Goal: Information Seeking & Learning: Learn about a topic

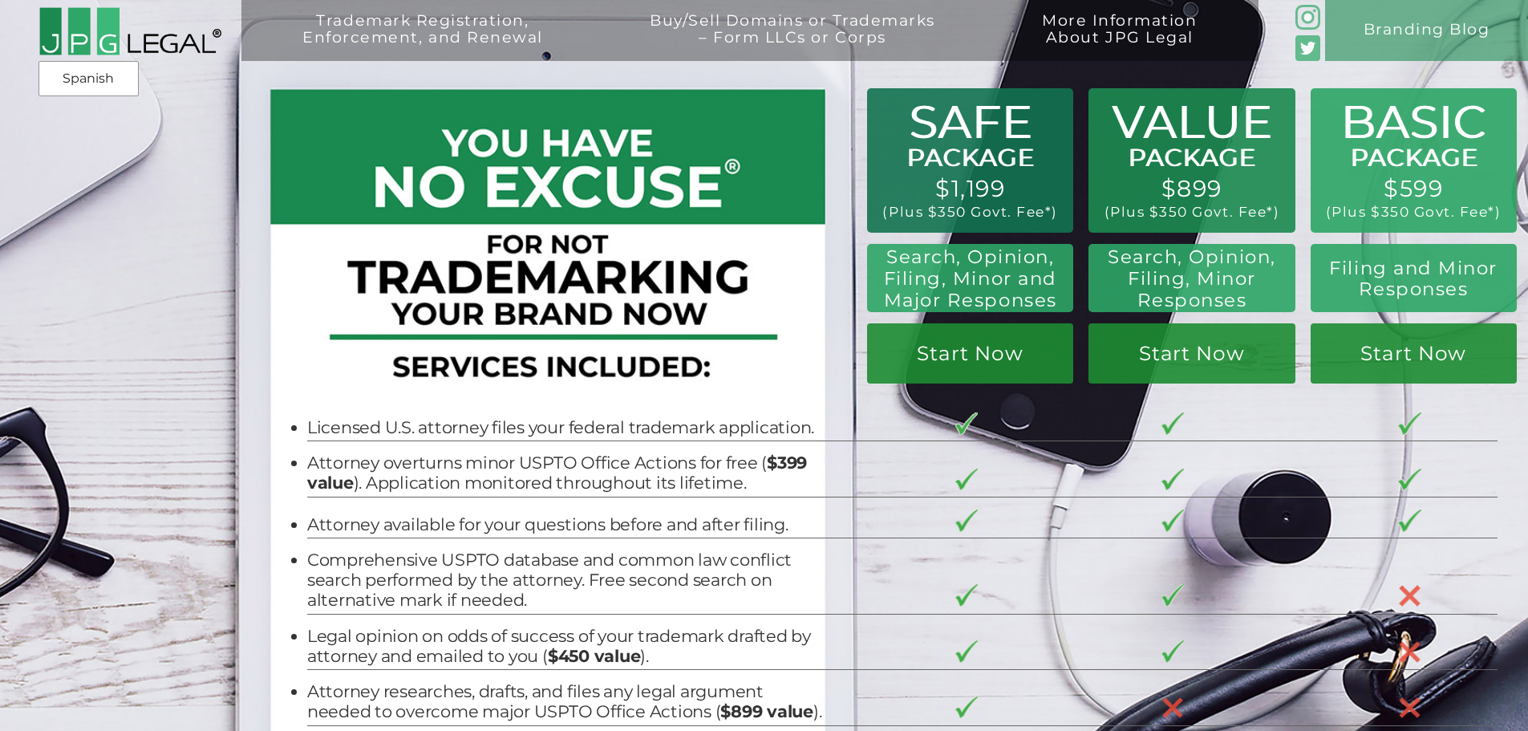
click at [66, 387] on div "BASIC PACKAGE $599 (Plus $350 Govt. Fee*) Filing and Minor Responses Start Now …" at bounding box center [764, 458] width 1528 height 917
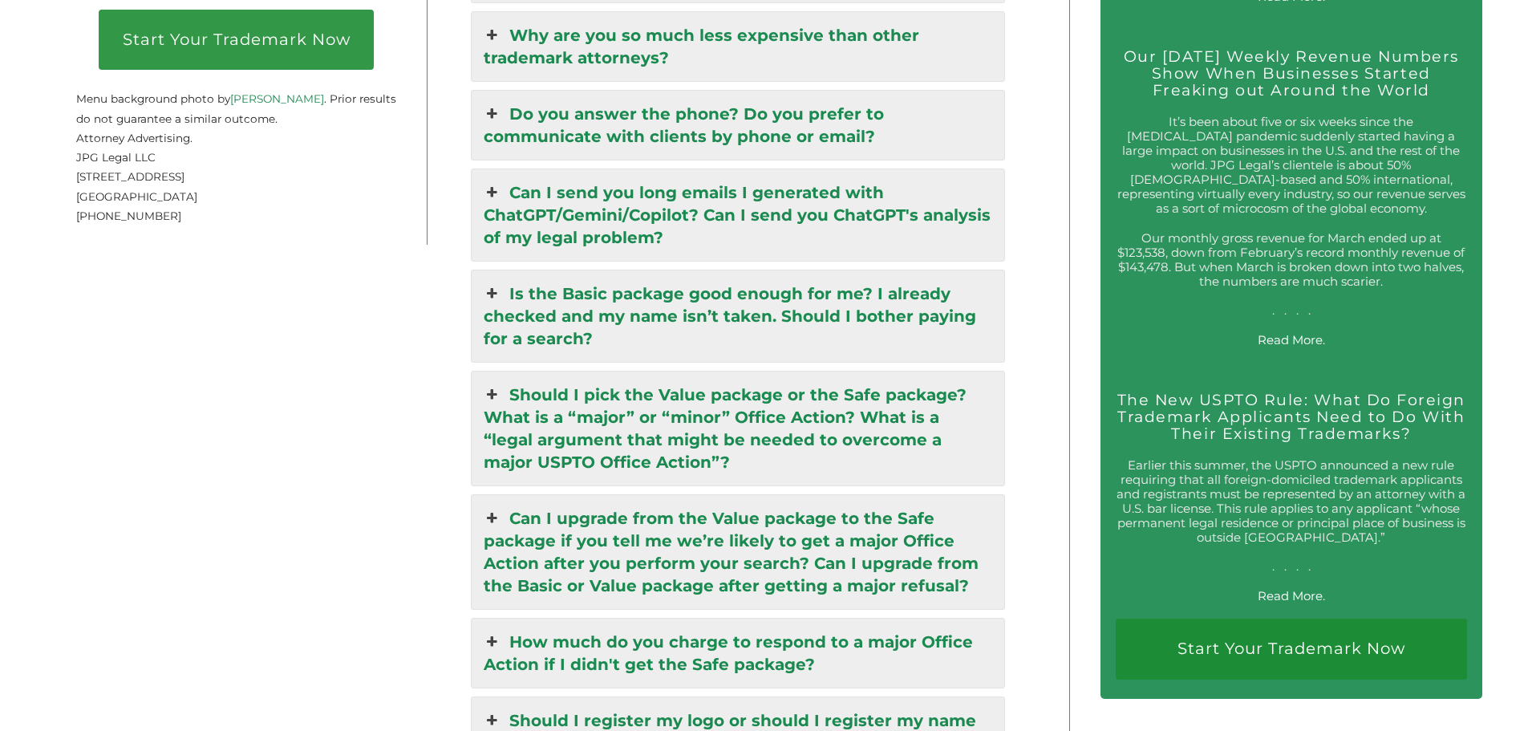
scroll to position [2887, 0]
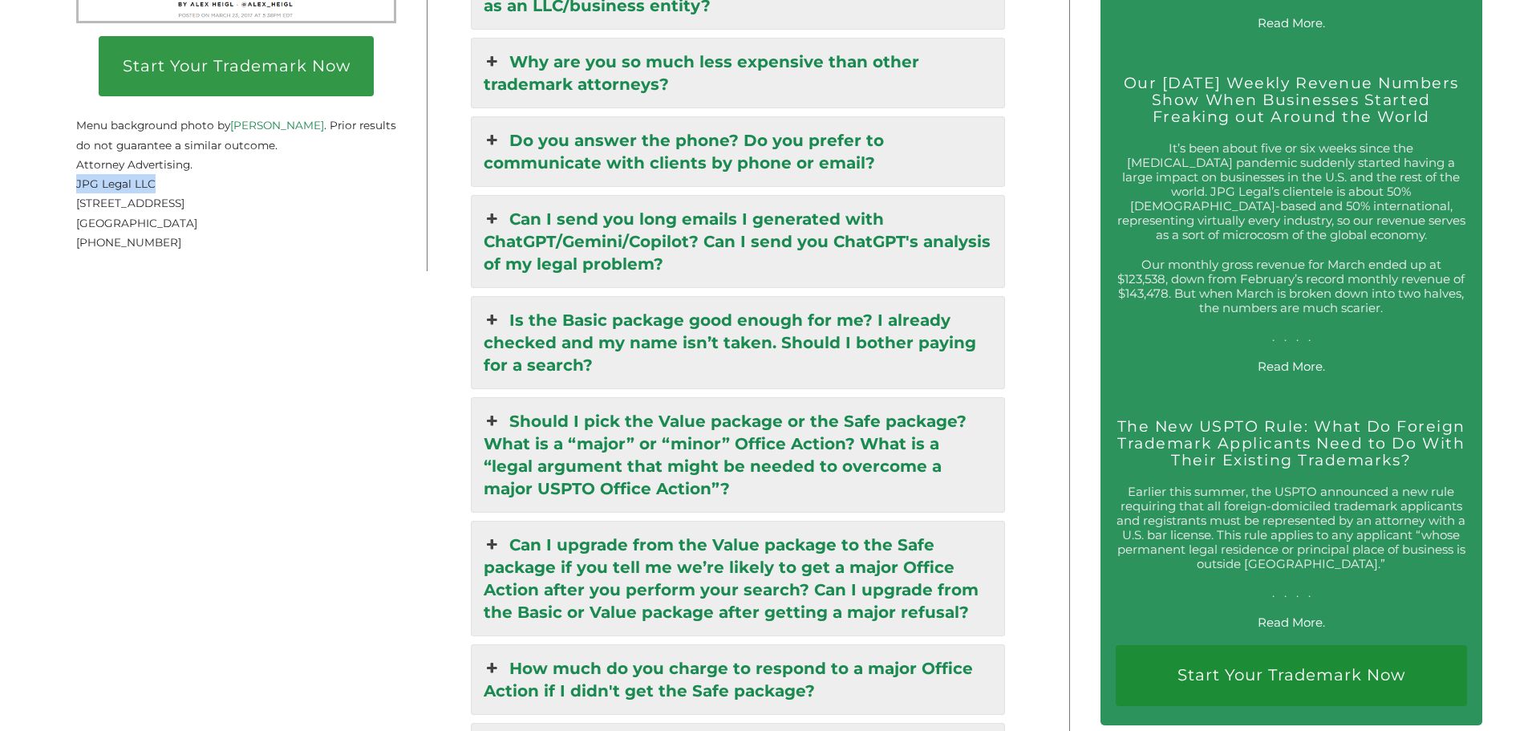
drag, startPoint x: 77, startPoint y: 196, endPoint x: 176, endPoint y: 196, distance: 99.4
click at [176, 196] on p "JPG Legal LLC 254 36th Street, Suite B541 Brooklyn, NY 11232 (917) 268-7054" at bounding box center [236, 213] width 320 height 78
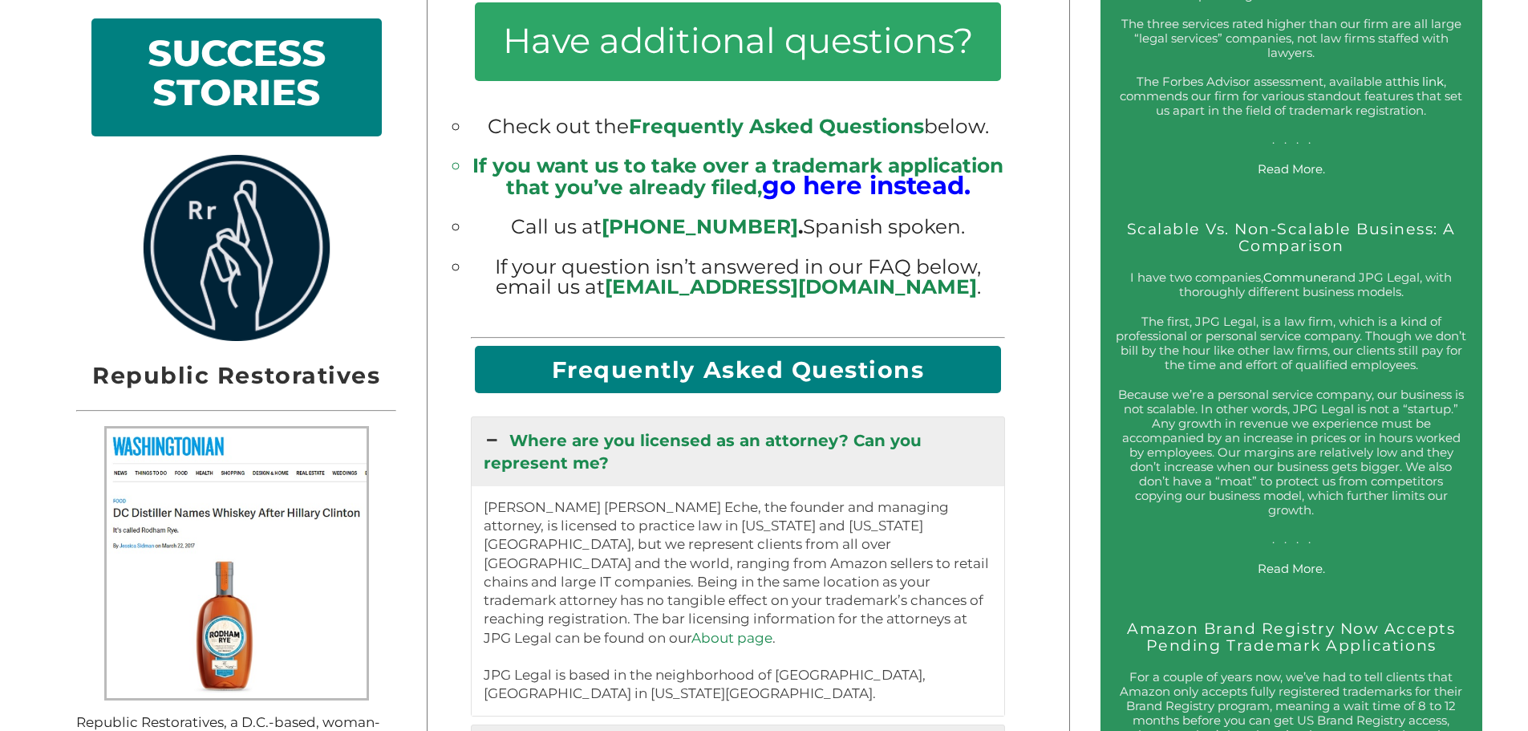
scroll to position [1622, 0]
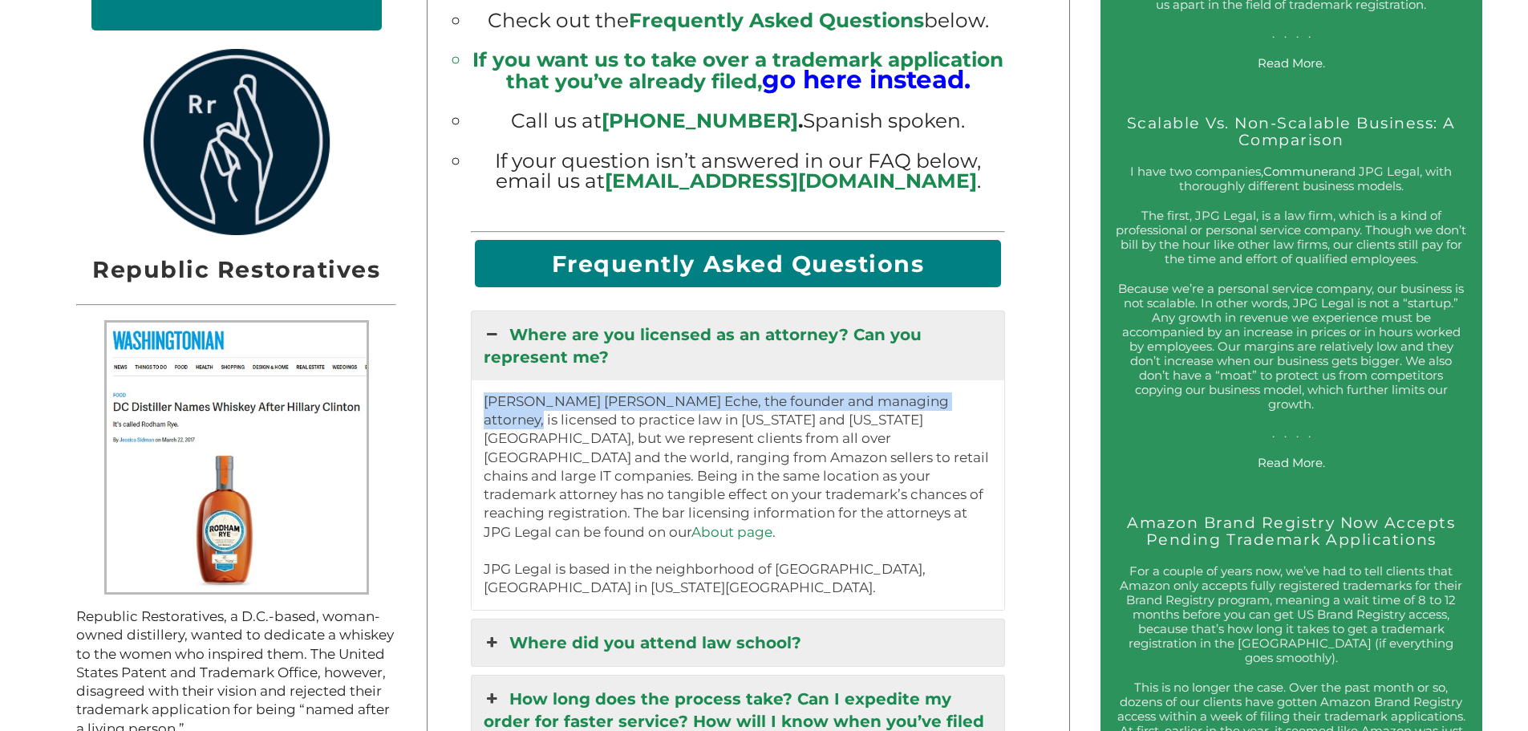
drag, startPoint x: 488, startPoint y: 415, endPoint x: 965, endPoint y: 415, distance: 477.2
click at [965, 415] on div "Jeremy Peter Green Eche, the founder and managing attorney, is licensed to prac…" at bounding box center [738, 494] width 533 height 229
click at [731, 417] on p "Jeremy Peter Green Eche, the founder and managing attorney, is licensed to prac…" at bounding box center [738, 494] width 509 height 205
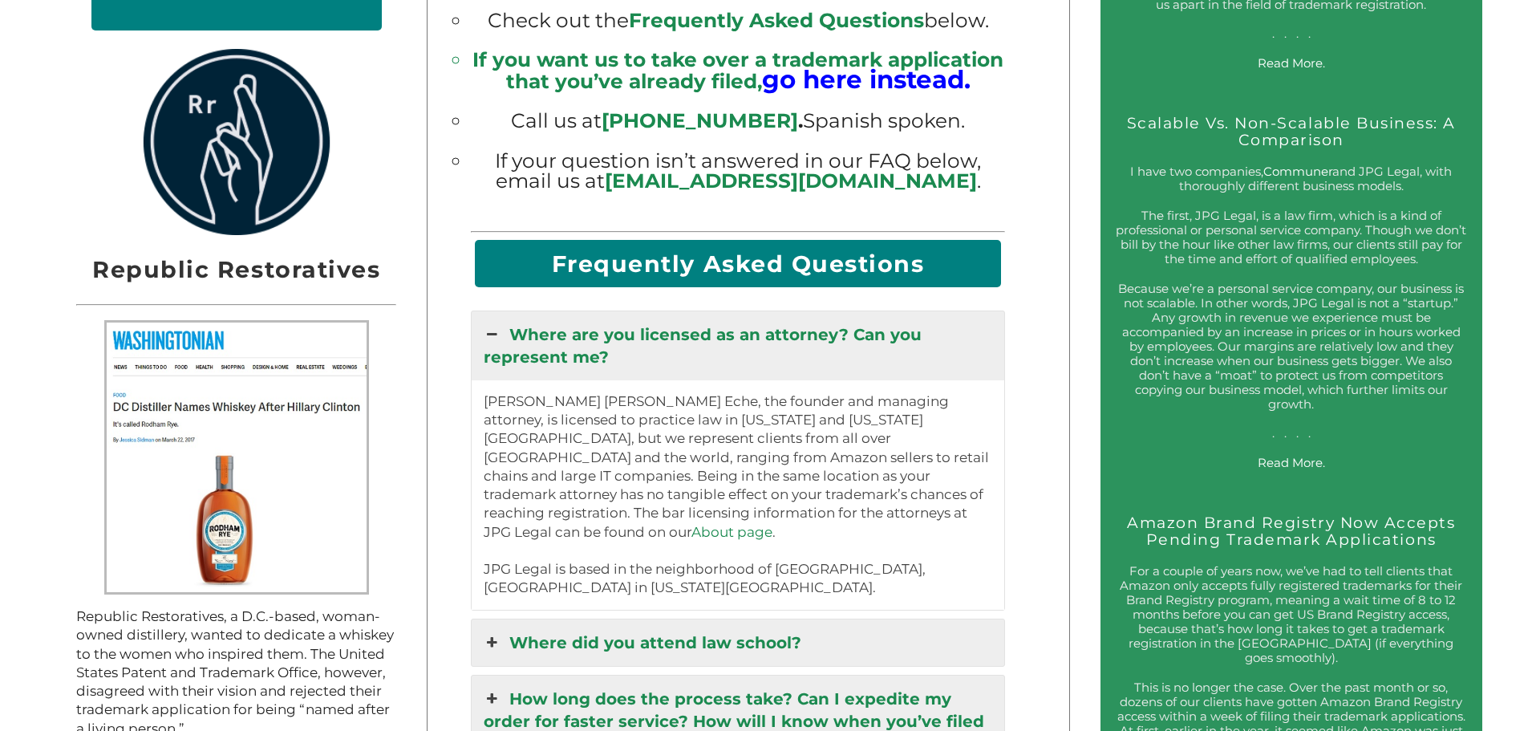
click at [850, 419] on p "Jeremy Peter Green Eche, the founder and managing attorney, is licensed to prac…" at bounding box center [738, 494] width 509 height 205
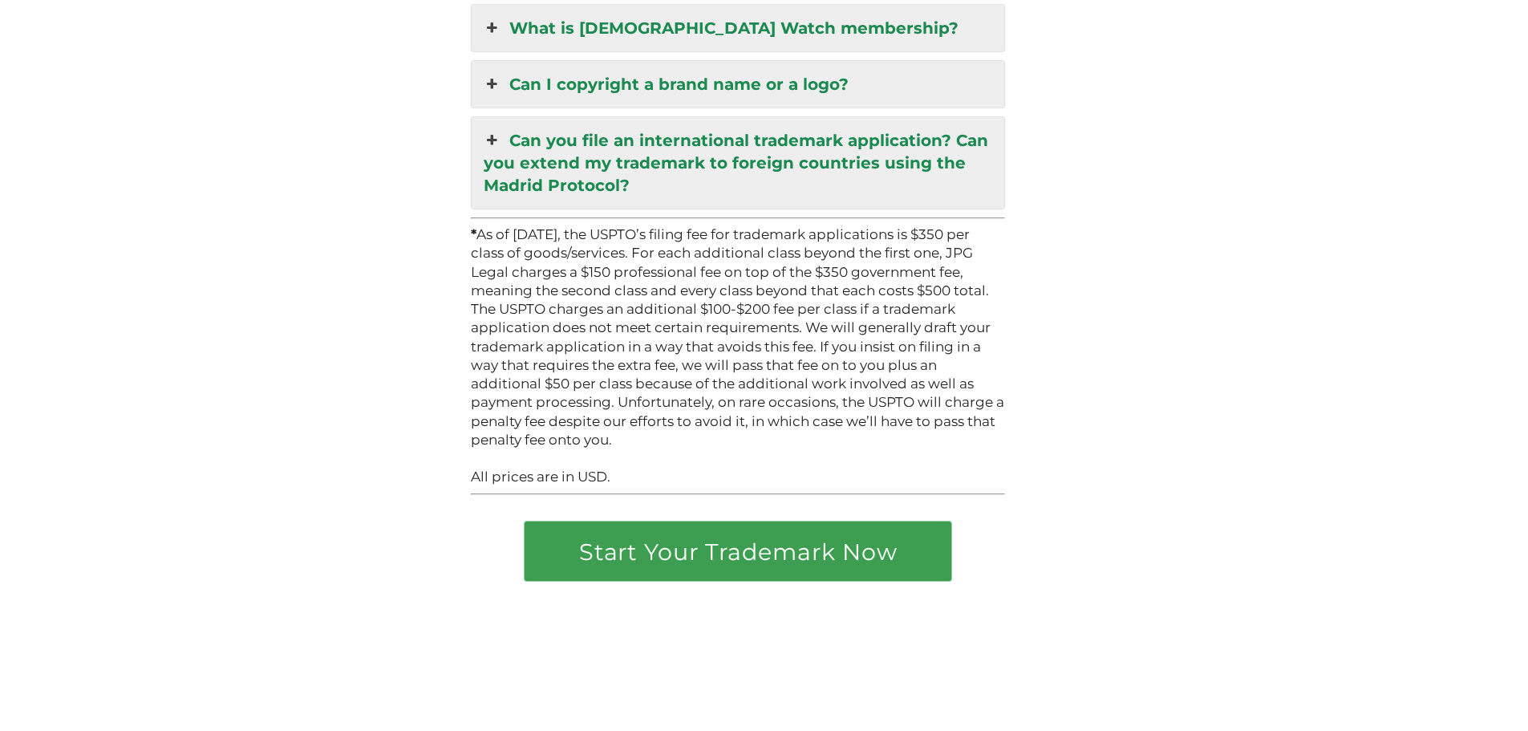
scroll to position [4509, 0]
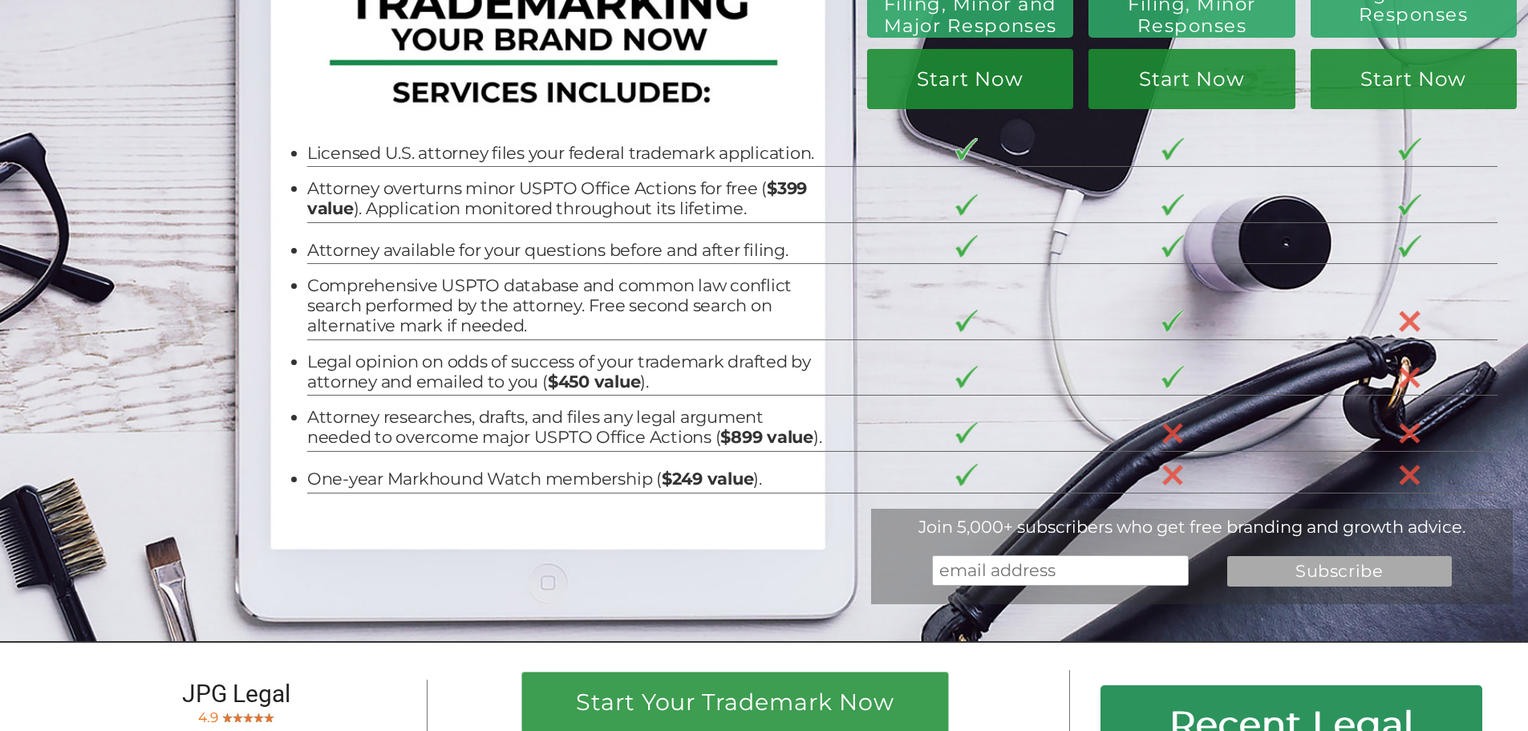
scroll to position [0, 0]
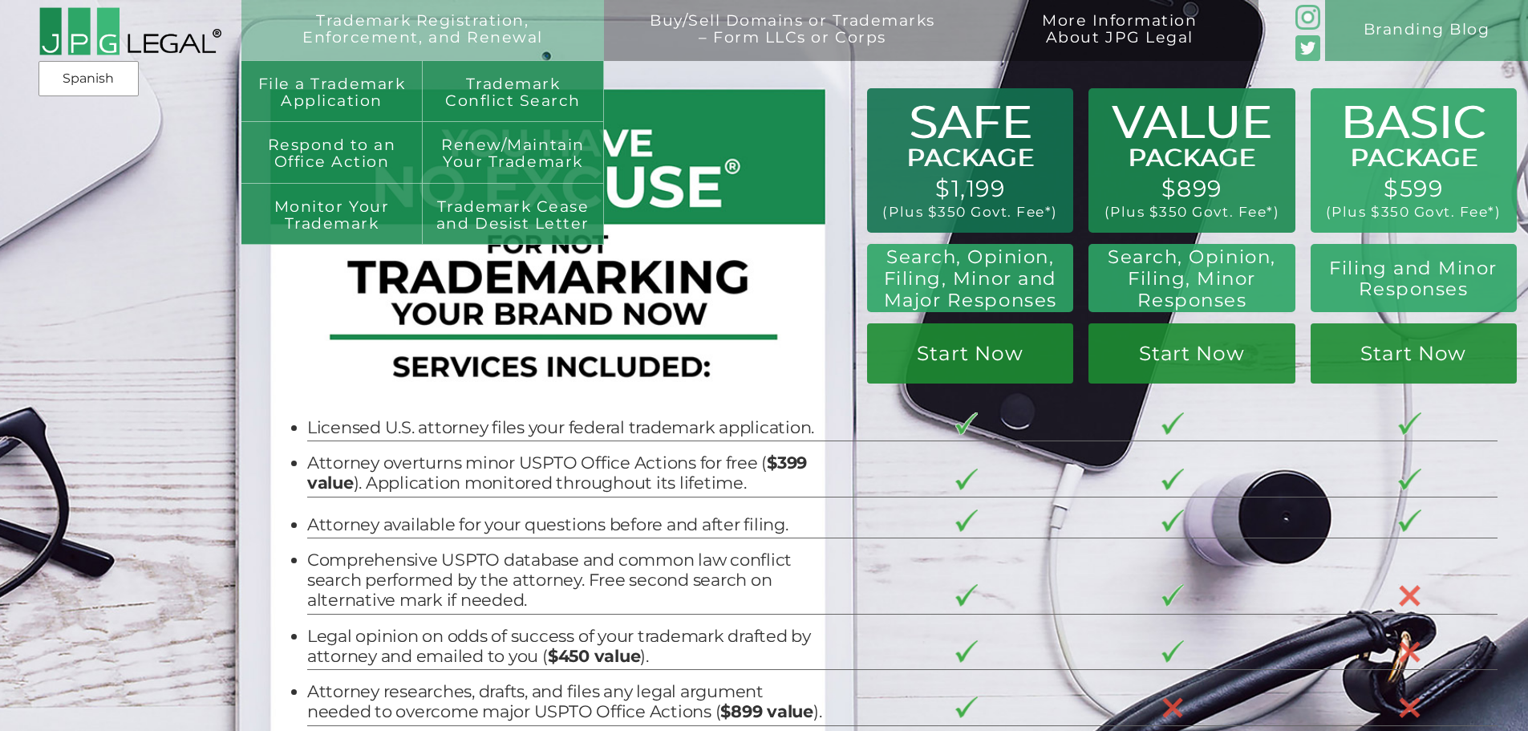
click at [480, 30] on link "Trademark Registration, Enforcement, and Renewal" at bounding box center [423, 43] width 332 height 61
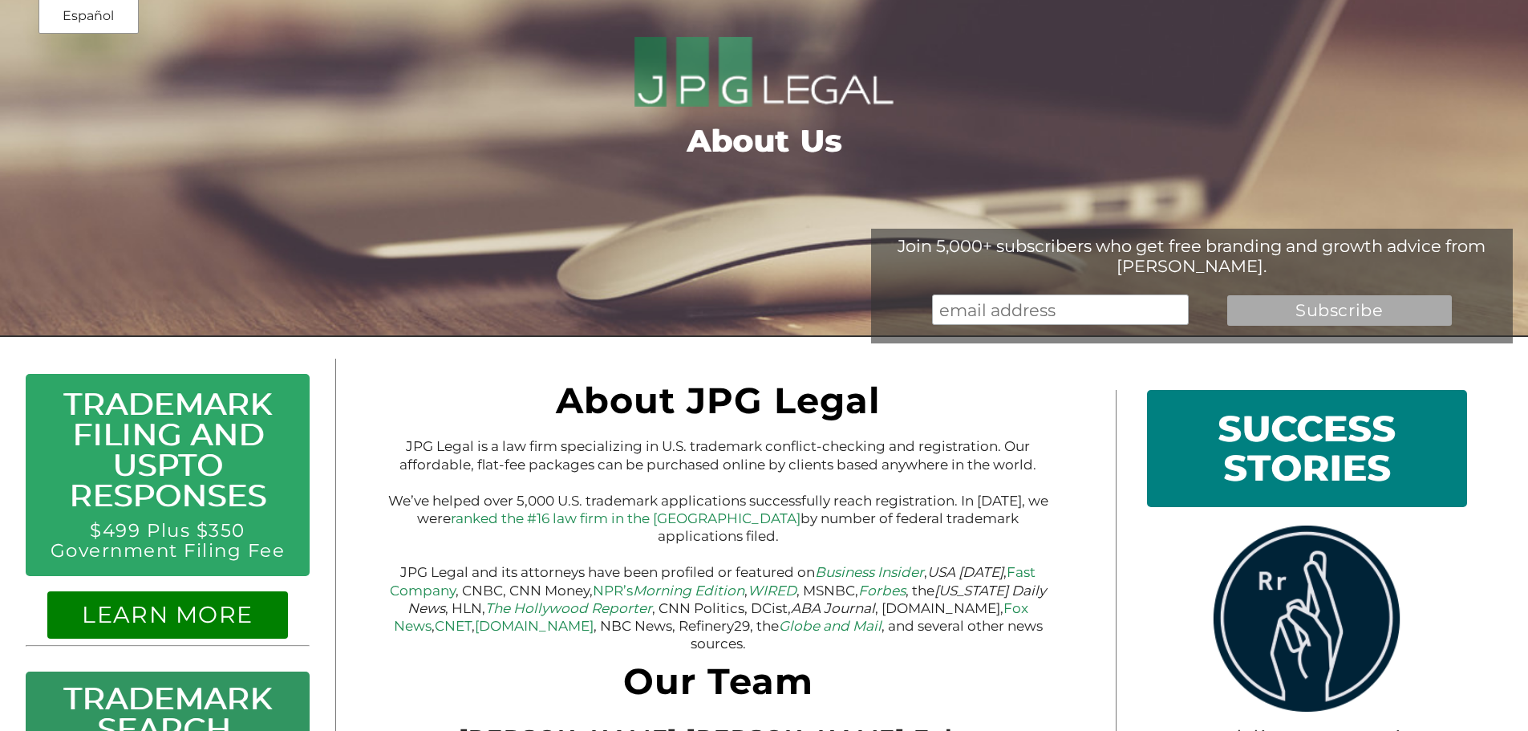
scroll to position [80, 0]
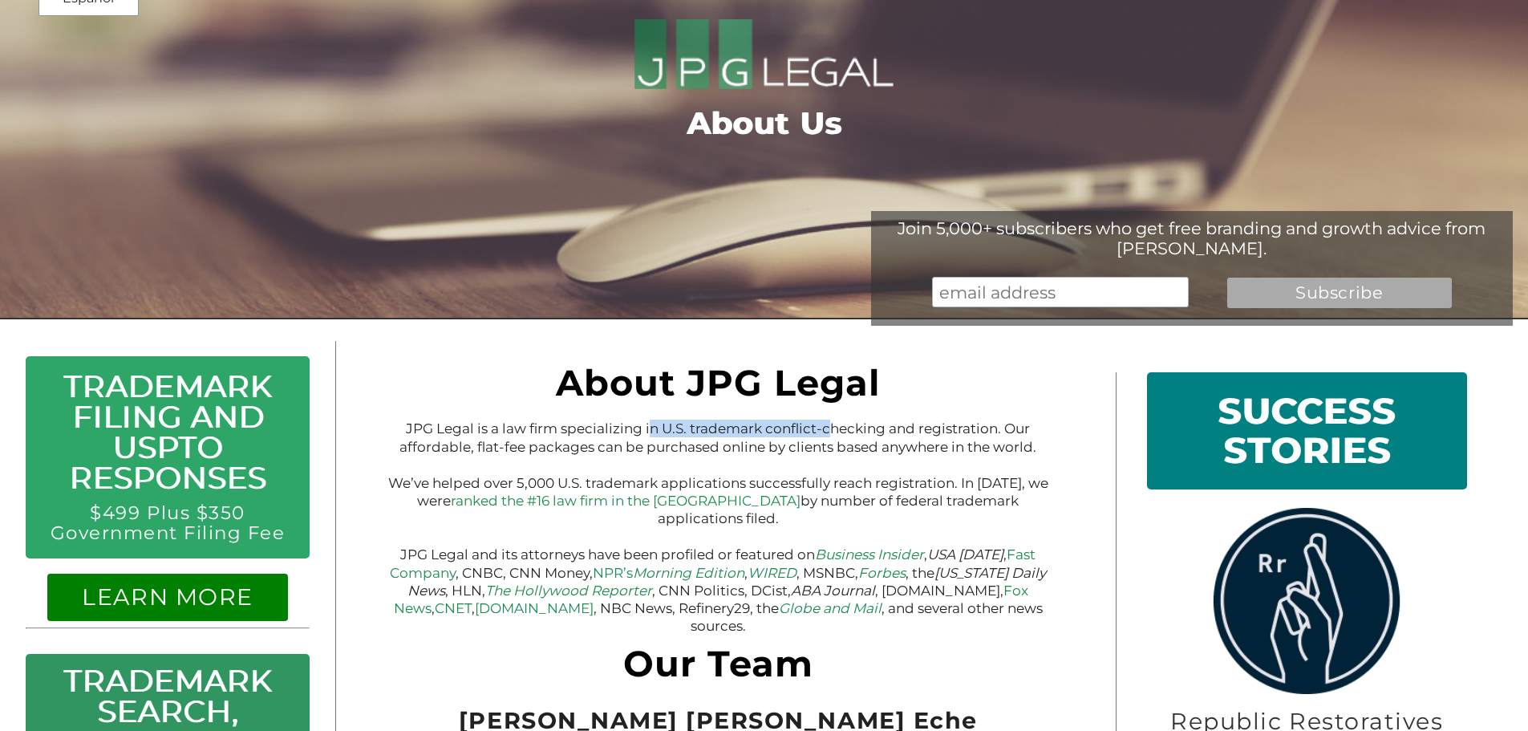
drag, startPoint x: 674, startPoint y: 435, endPoint x: 952, endPoint y: 435, distance: 278.3
click at [952, 435] on p "JPG Legal is a law firm specializing in U.S. trademark conflict-checking and re…" at bounding box center [718, 436] width 672 height 35
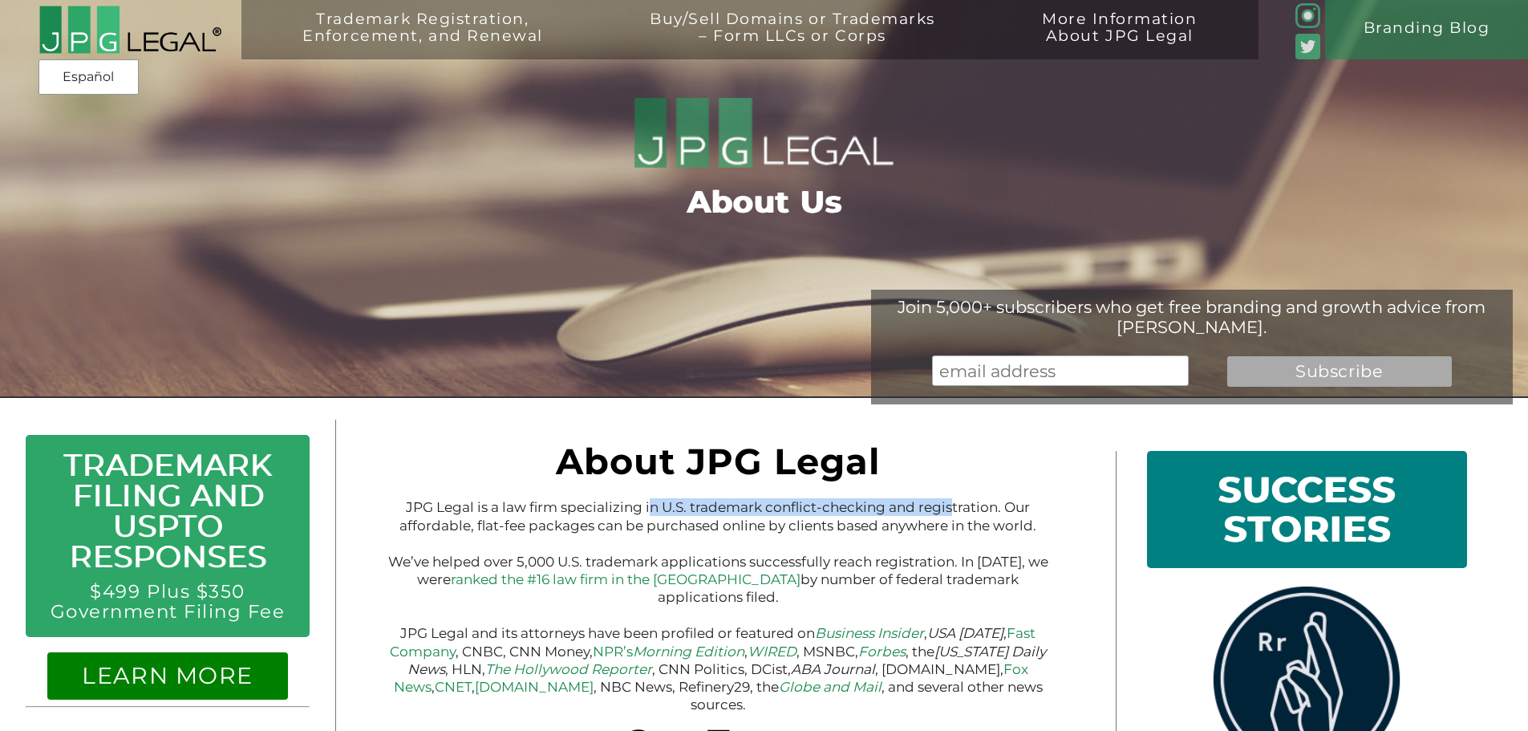
scroll to position [1, 0]
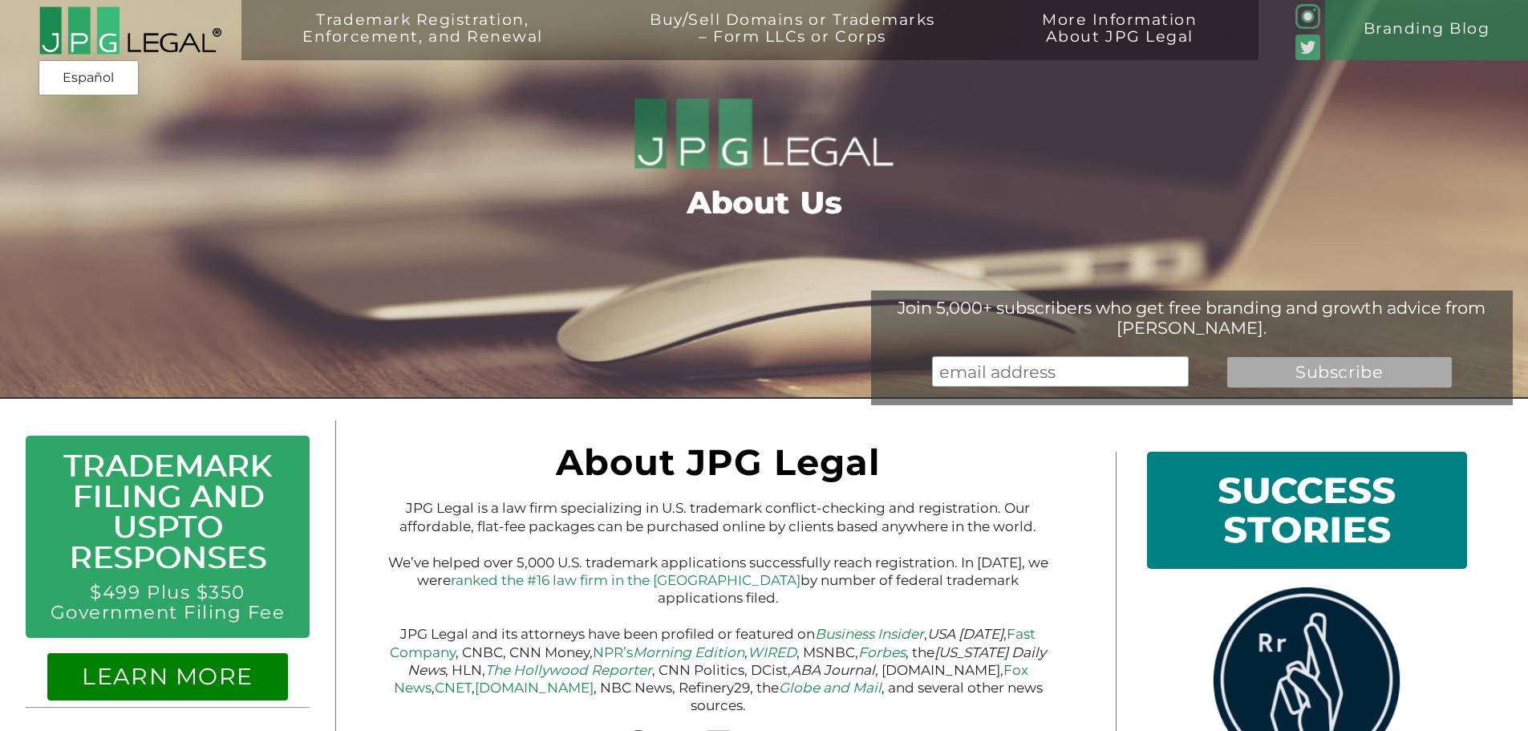
click at [537, 516] on p "JPG Legal is a law firm specializing in U.S. trademark conflict-checking and re…" at bounding box center [718, 516] width 672 height 35
drag, startPoint x: 406, startPoint y: 512, endPoint x: 673, endPoint y: 512, distance: 267.1
click at [673, 512] on p "JPG Legal is a law firm specializing in U.S. trademark conflict-checking and re…" at bounding box center [718, 516] width 672 height 35
click at [688, 514] on p "JPG Legal is a law firm specializing in U.S. trademark conflict-checking and re…" at bounding box center [718, 516] width 672 height 35
drag, startPoint x: 663, startPoint y: 512, endPoint x: 986, endPoint y: 511, distance: 323.2
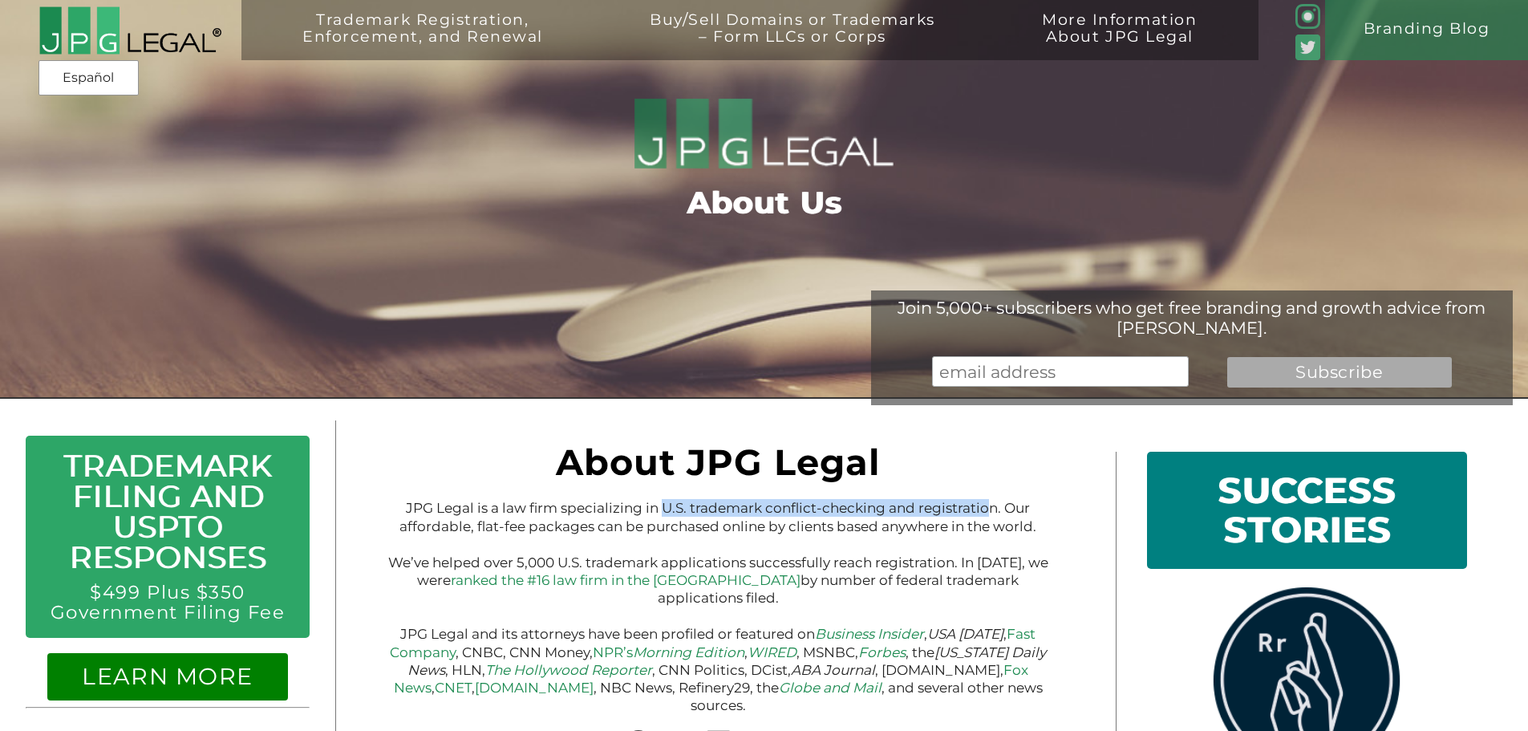
click at [986, 511] on p "JPG Legal is a law firm specializing in U.S. trademark conflict-checking and re…" at bounding box center [718, 516] width 672 height 35
click at [911, 515] on p "JPG Legal is a law firm specializing in U.S. trademark conflict-checking and re…" at bounding box center [718, 516] width 672 height 35
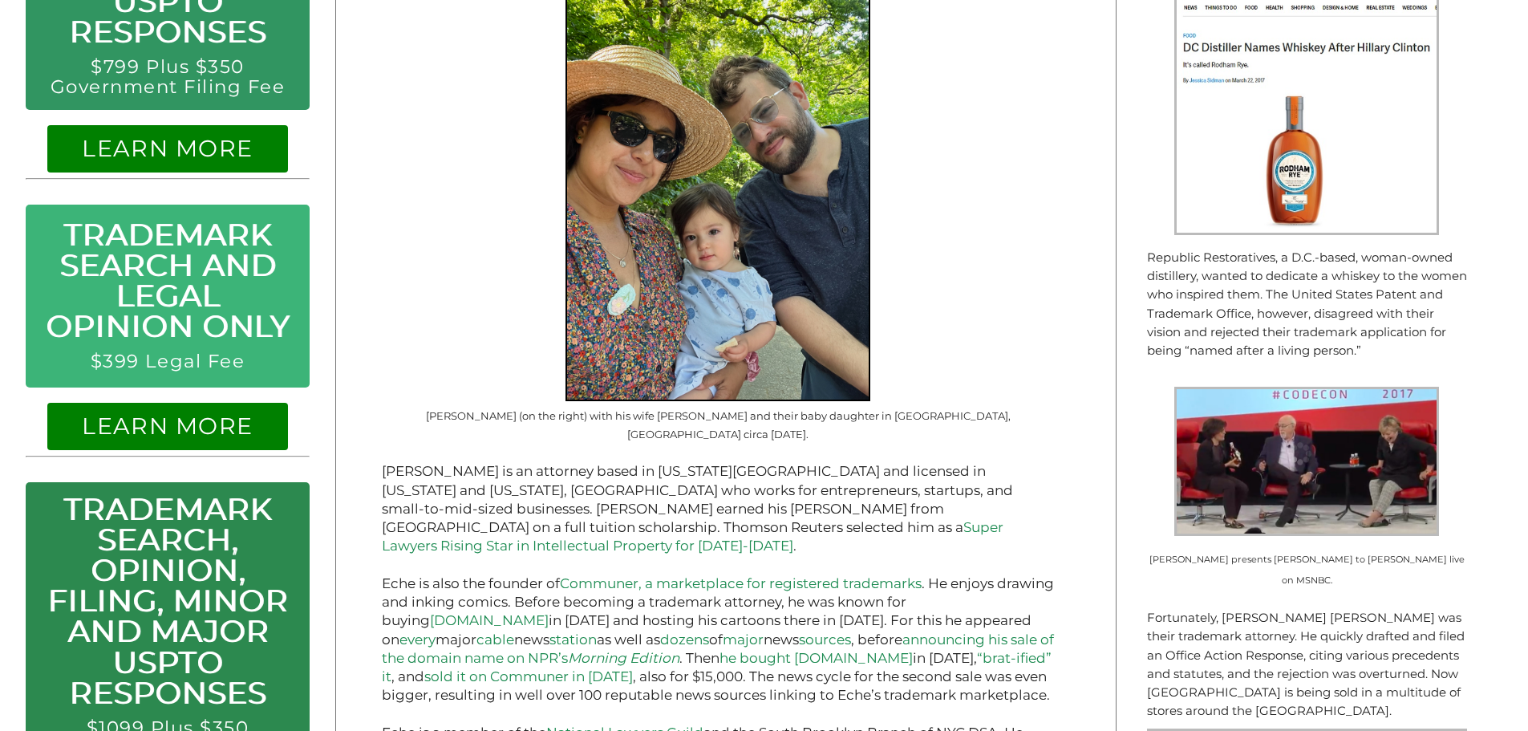
scroll to position [882, 0]
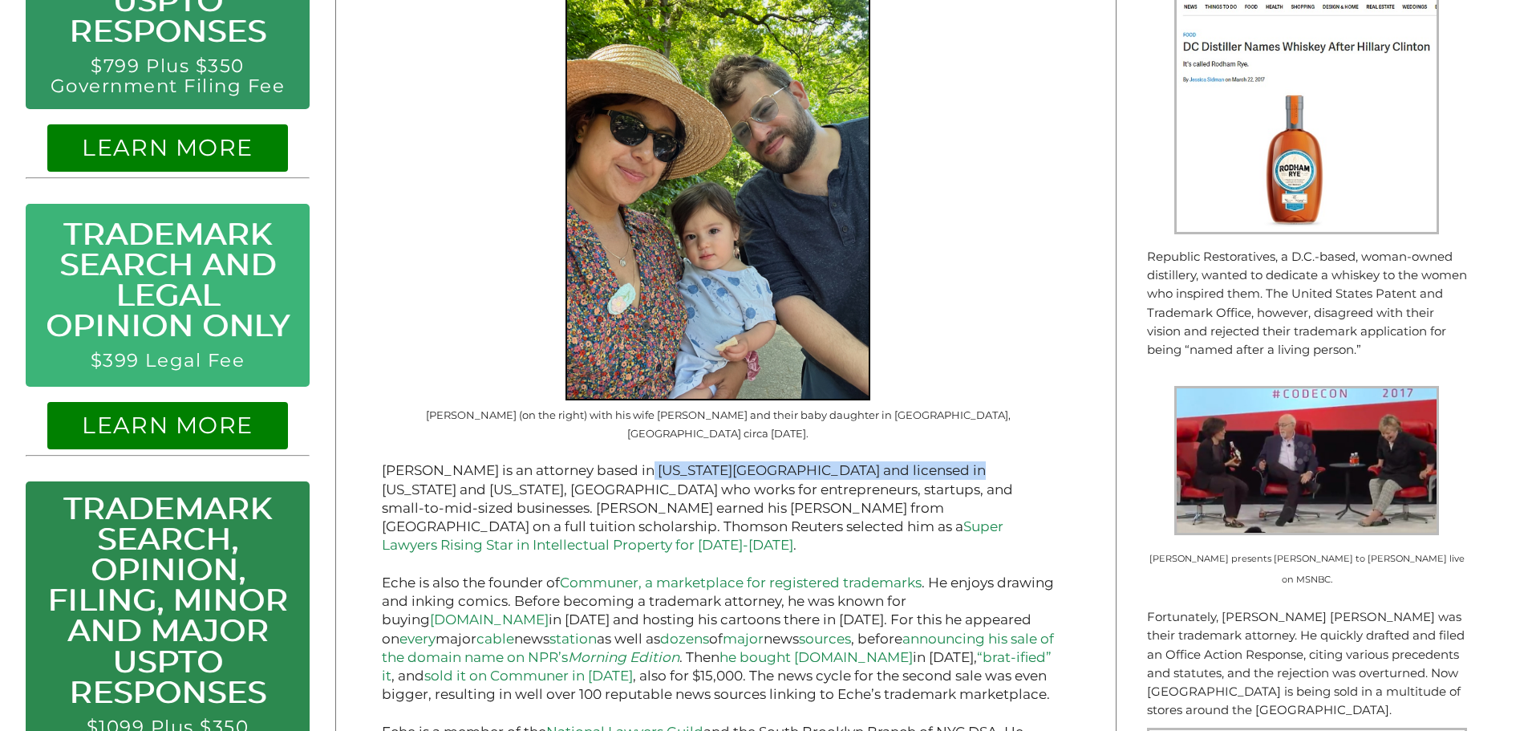
drag, startPoint x: 645, startPoint y: 445, endPoint x: 958, endPoint y: 435, distance: 312.9
click at [958, 461] on p "[PERSON_NAME] is an attorney based in [US_STATE][GEOGRAPHIC_DATA] and licensed …" at bounding box center [718, 507] width 672 height 93
click at [811, 461] on p "[PERSON_NAME] is an attorney based in [US_STATE][GEOGRAPHIC_DATA] and licensed …" at bounding box center [718, 507] width 672 height 93
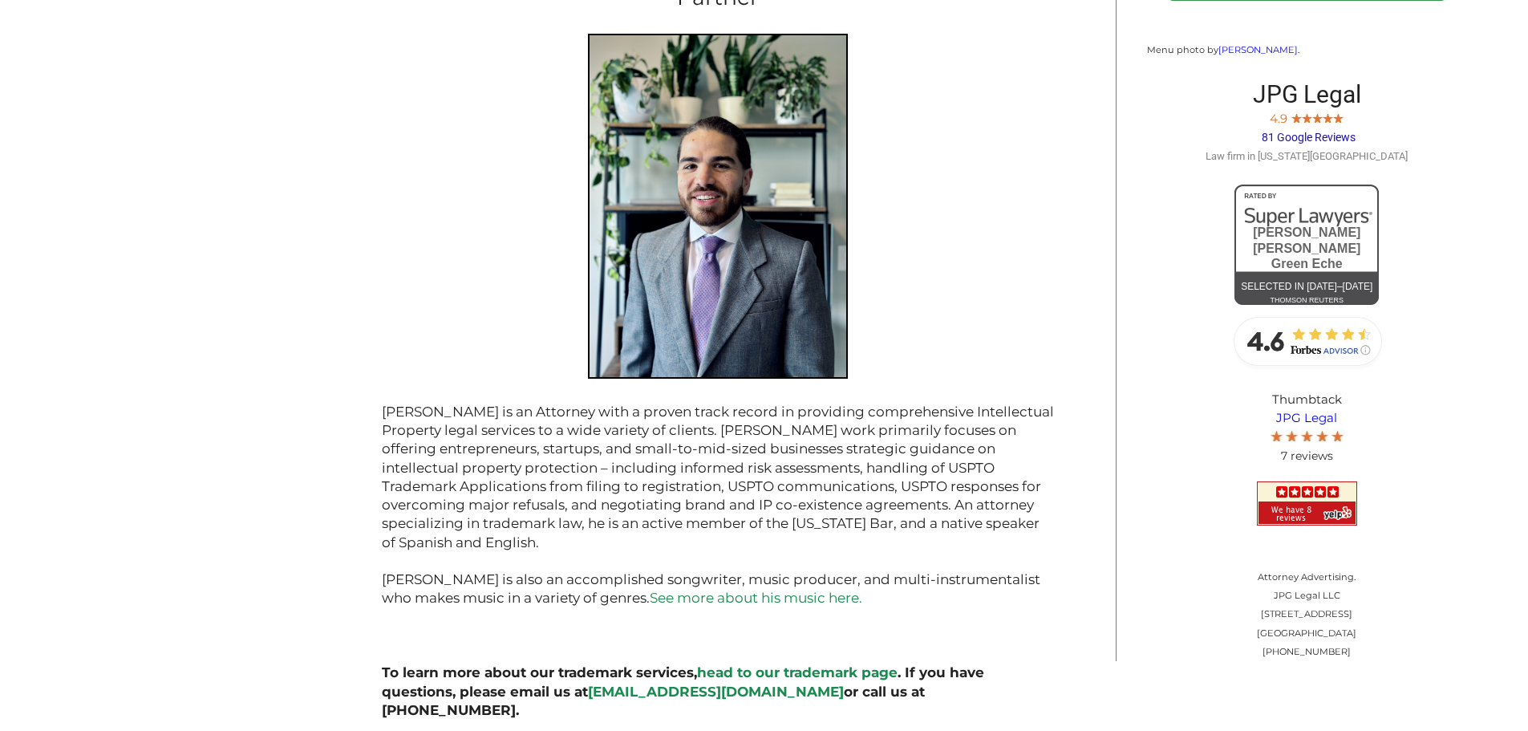
scroll to position [1845, 0]
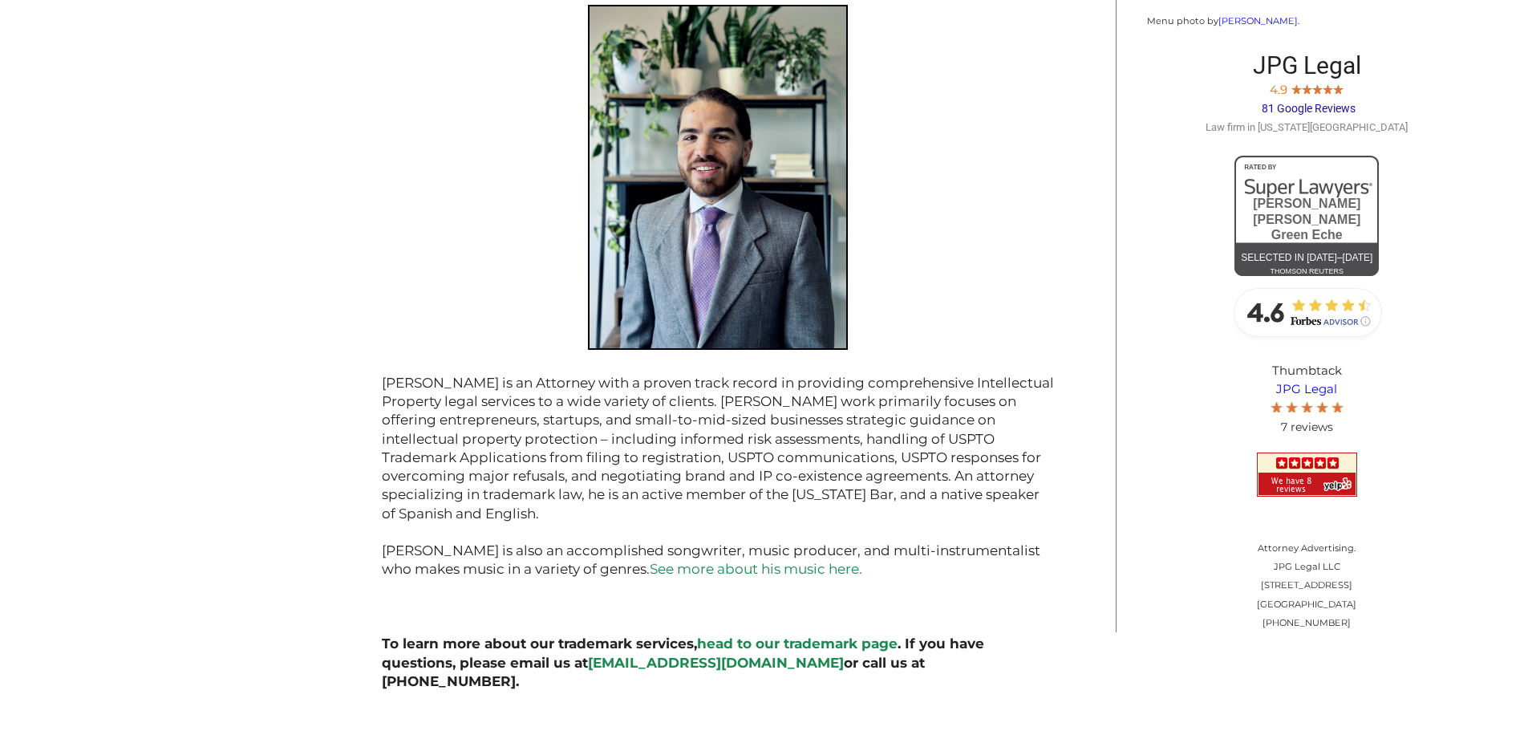
click at [1281, 556] on p "Attorney Advertising. JPG Legal LLC [STREET_ADDRESS] [PHONE_NUMBER]" at bounding box center [1307, 585] width 320 height 93
copy p "JPG Legal LLC"
click at [1290, 574] on p "Attorney Advertising. JPG Legal LLC [STREET_ADDRESS] [PHONE_NUMBER]" at bounding box center [1307, 585] width 320 height 93
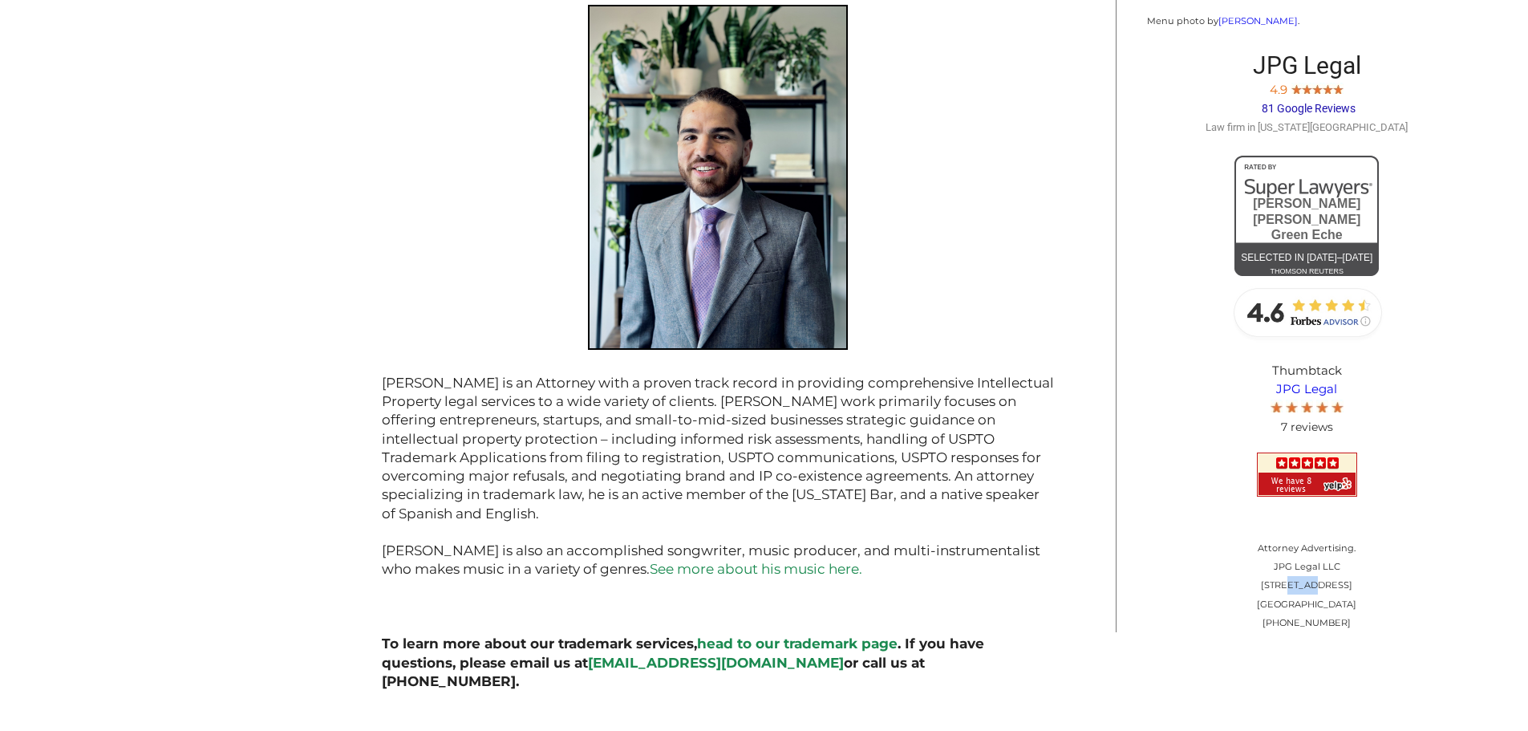
click at [1290, 574] on p "Attorney Advertising. JPG Legal LLC [STREET_ADDRESS] [PHONE_NUMBER]" at bounding box center [1307, 585] width 320 height 93
copy p "[STREET_ADDRESS]"
click at [1289, 587] on p "Attorney Advertising. JPG Legal LLC [STREET_ADDRESS] [PHONE_NUMBER]" at bounding box center [1307, 585] width 320 height 93
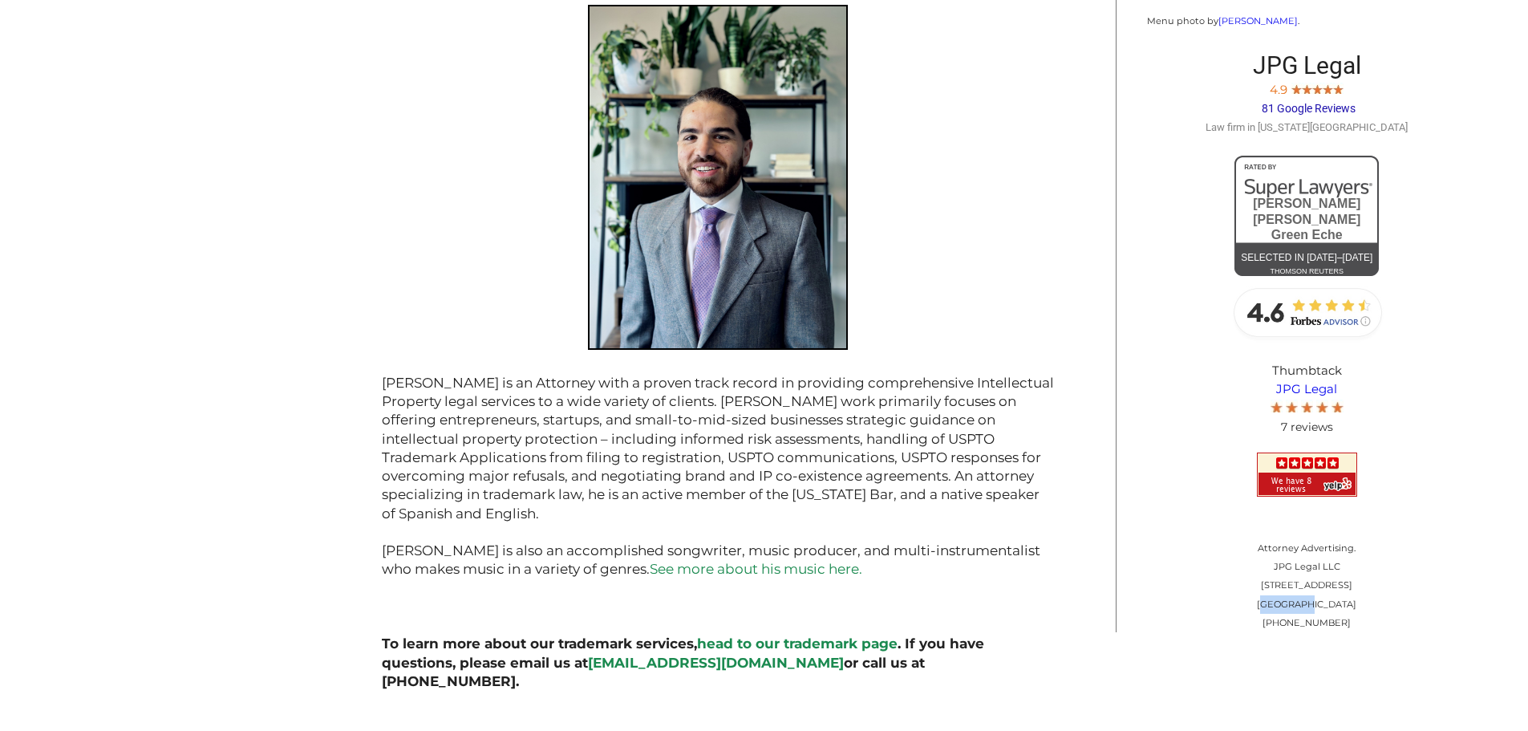
copy p "[GEOGRAPHIC_DATA]"
click at [1334, 591] on p "Attorney Advertising. JPG Legal LLC [STREET_ADDRESS] [PHONE_NUMBER]" at bounding box center [1307, 585] width 320 height 93
copy p "11232"
click at [1298, 613] on p "Attorney Advertising. JPG Legal LLC [STREET_ADDRESS] [PHONE_NUMBER]" at bounding box center [1307, 585] width 320 height 93
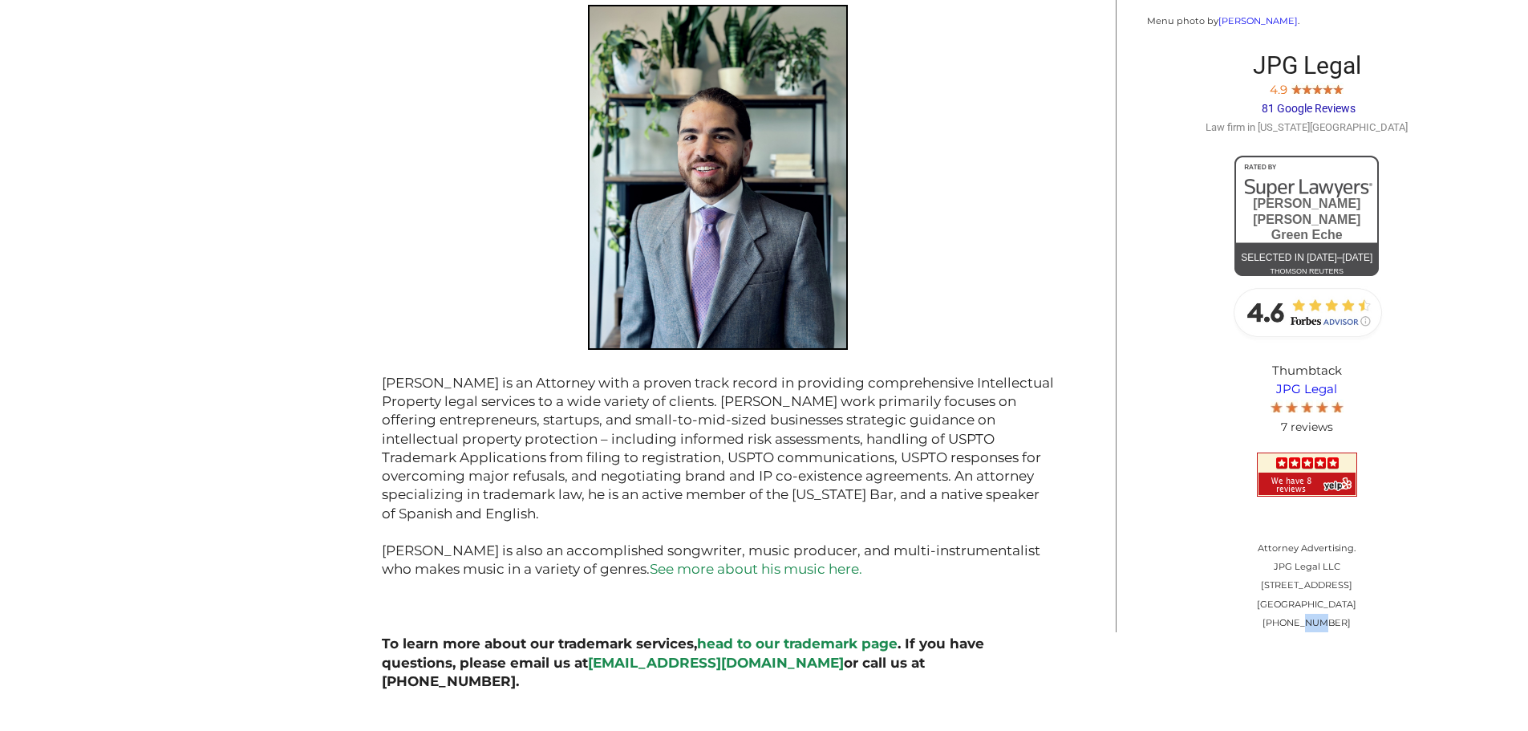
click at [1298, 613] on p "Attorney Advertising. JPG Legal LLC [STREET_ADDRESS] [PHONE_NUMBER]" at bounding box center [1307, 585] width 320 height 93
copy div "[PHONE_NUMBER]"
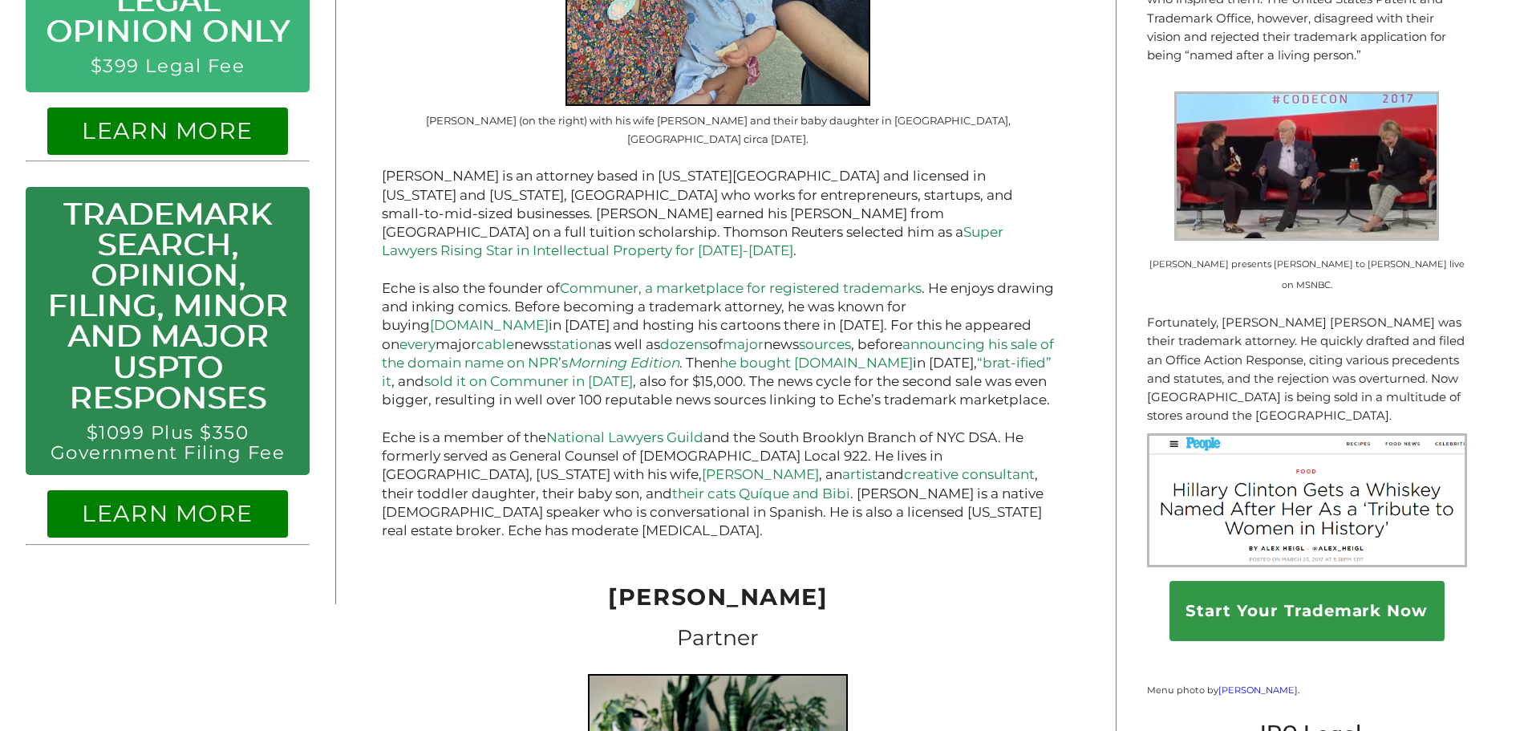
scroll to position [1043, 0]
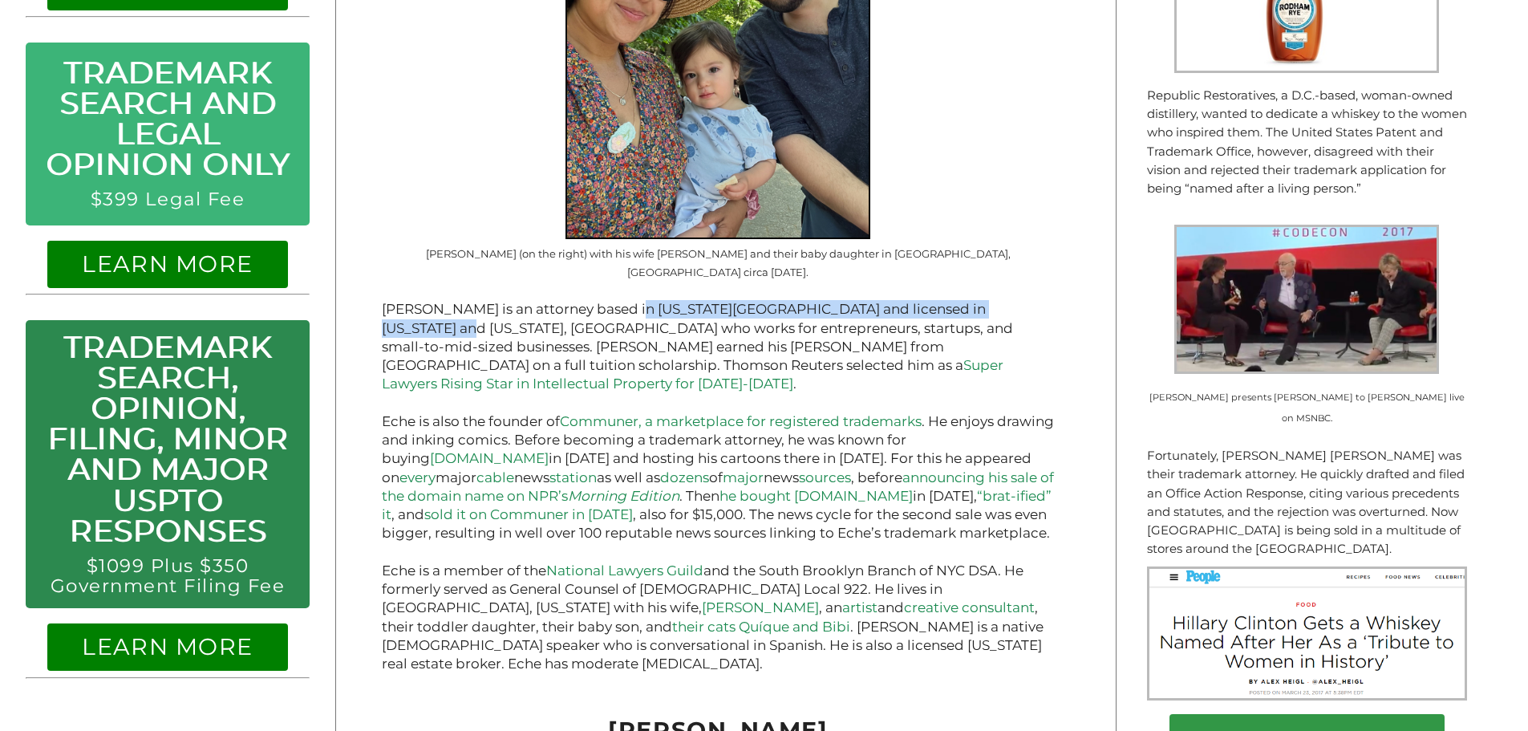
drag, startPoint x: 634, startPoint y: 281, endPoint x: 1058, endPoint y: 280, distance: 423.4
click at [1058, 280] on div "About JPG Legal JPG Legal is a law firm specializing in U.S. trademark conflict…" at bounding box center [718, 451] width 764 height 2100
click at [852, 300] on p "[PERSON_NAME] is an attorney based in [US_STATE][GEOGRAPHIC_DATA] and licensed …" at bounding box center [718, 346] width 672 height 93
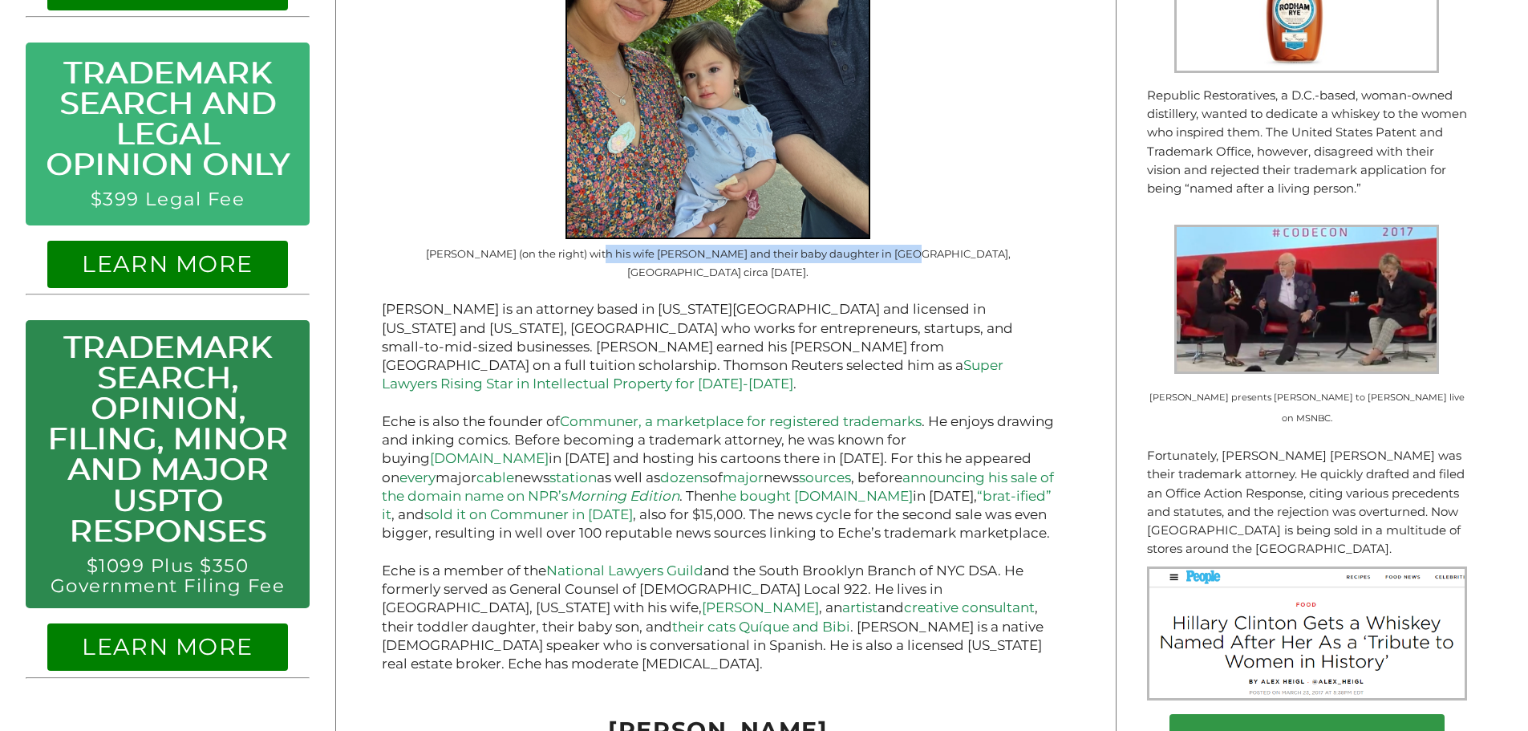
drag, startPoint x: 599, startPoint y: 241, endPoint x: 898, endPoint y: 241, distance: 299.1
click at [898, 245] on figcaption "[PERSON_NAME] (on the right) with his wife [PERSON_NAME] and their baby daughte…" at bounding box center [718, 264] width 672 height 38
click at [909, 245] on figcaption "[PERSON_NAME] (on the right) with his wife [PERSON_NAME] and their baby daughte…" at bounding box center [718, 264] width 672 height 38
click at [1023, 394] on p at bounding box center [718, 403] width 672 height 18
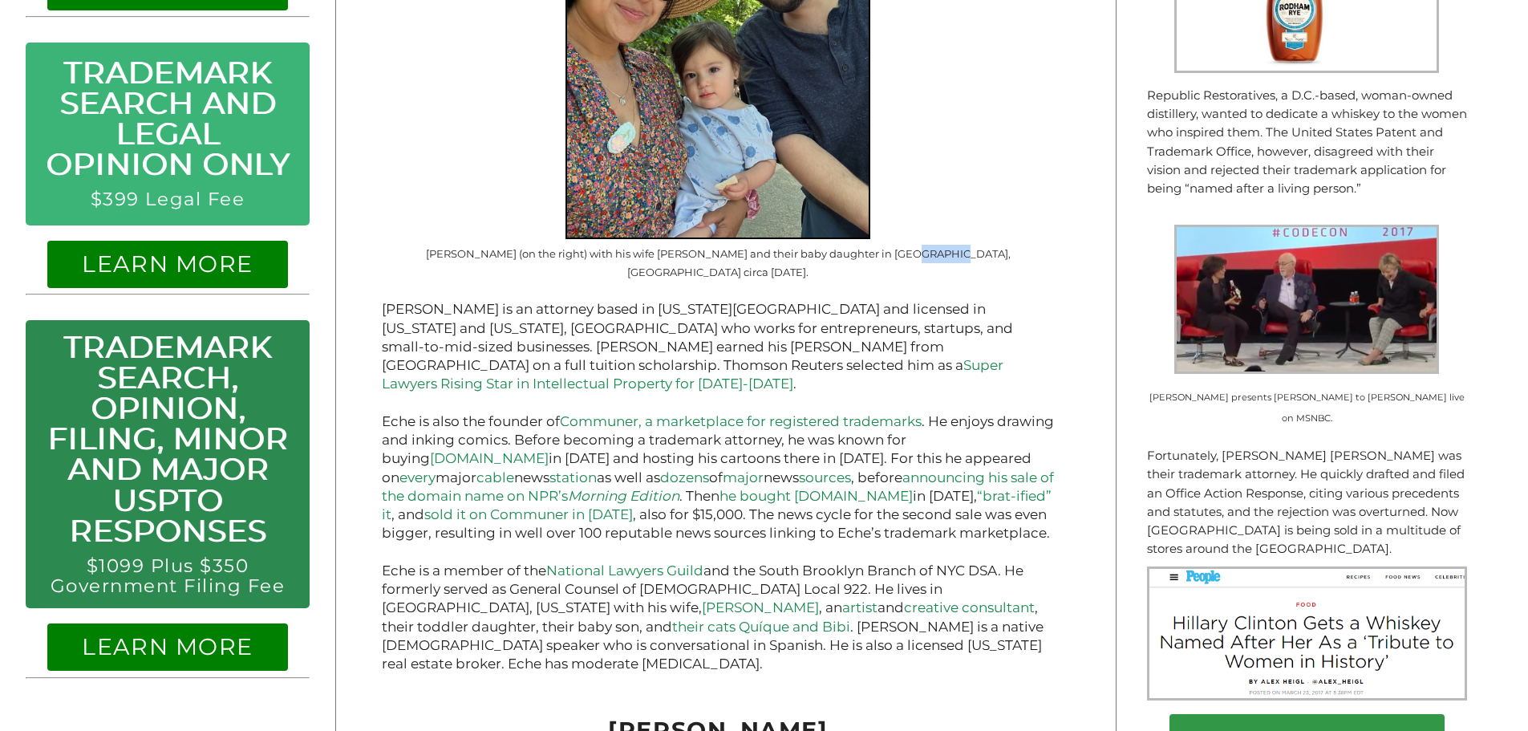
drag, startPoint x: 895, startPoint y: 241, endPoint x: 936, endPoint y: 241, distance: 40.9
click at [936, 245] on figcaption "[PERSON_NAME] (on the right) with his wife [PERSON_NAME] and their baby daughte…" at bounding box center [718, 264] width 672 height 38
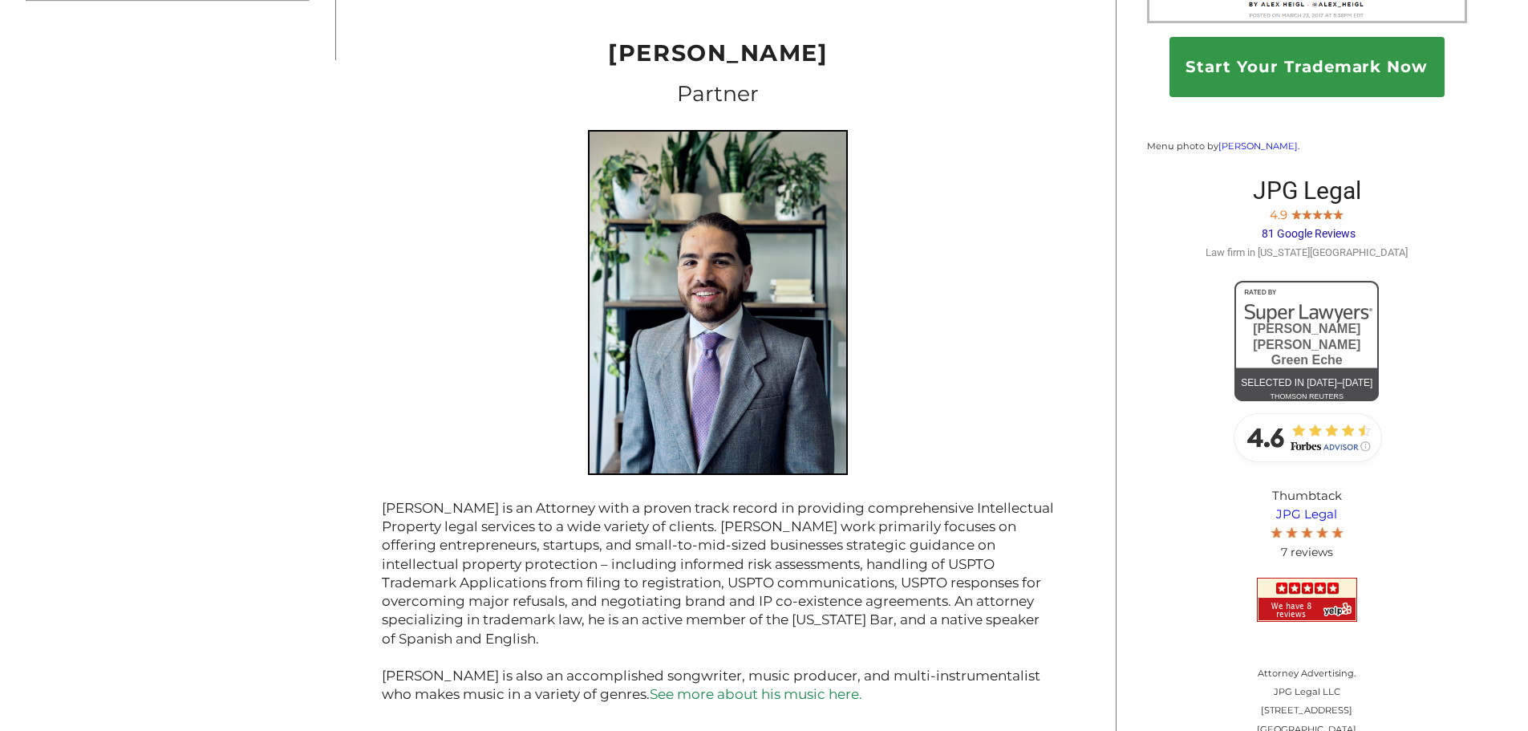
scroll to position [1845, 0]
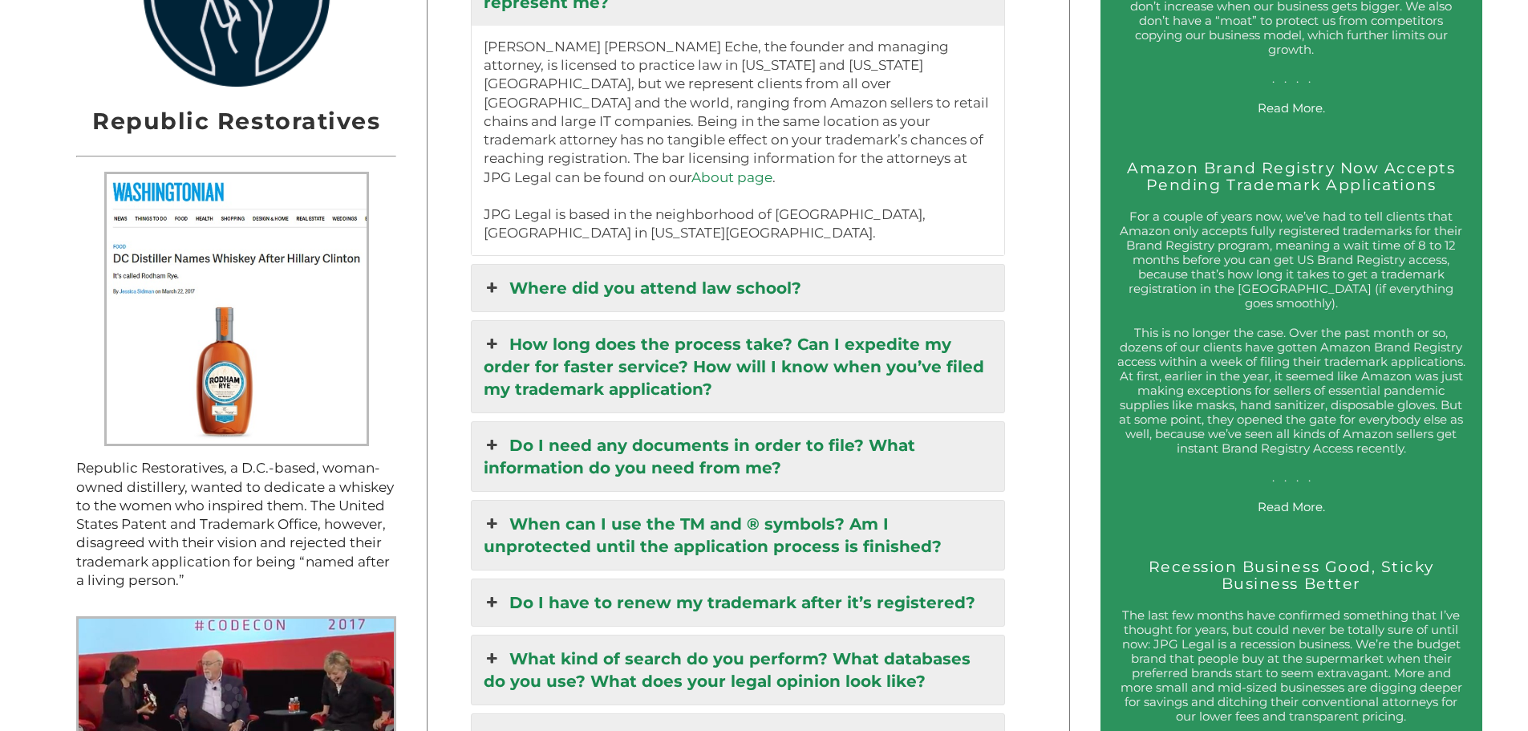
scroll to position [4509, 0]
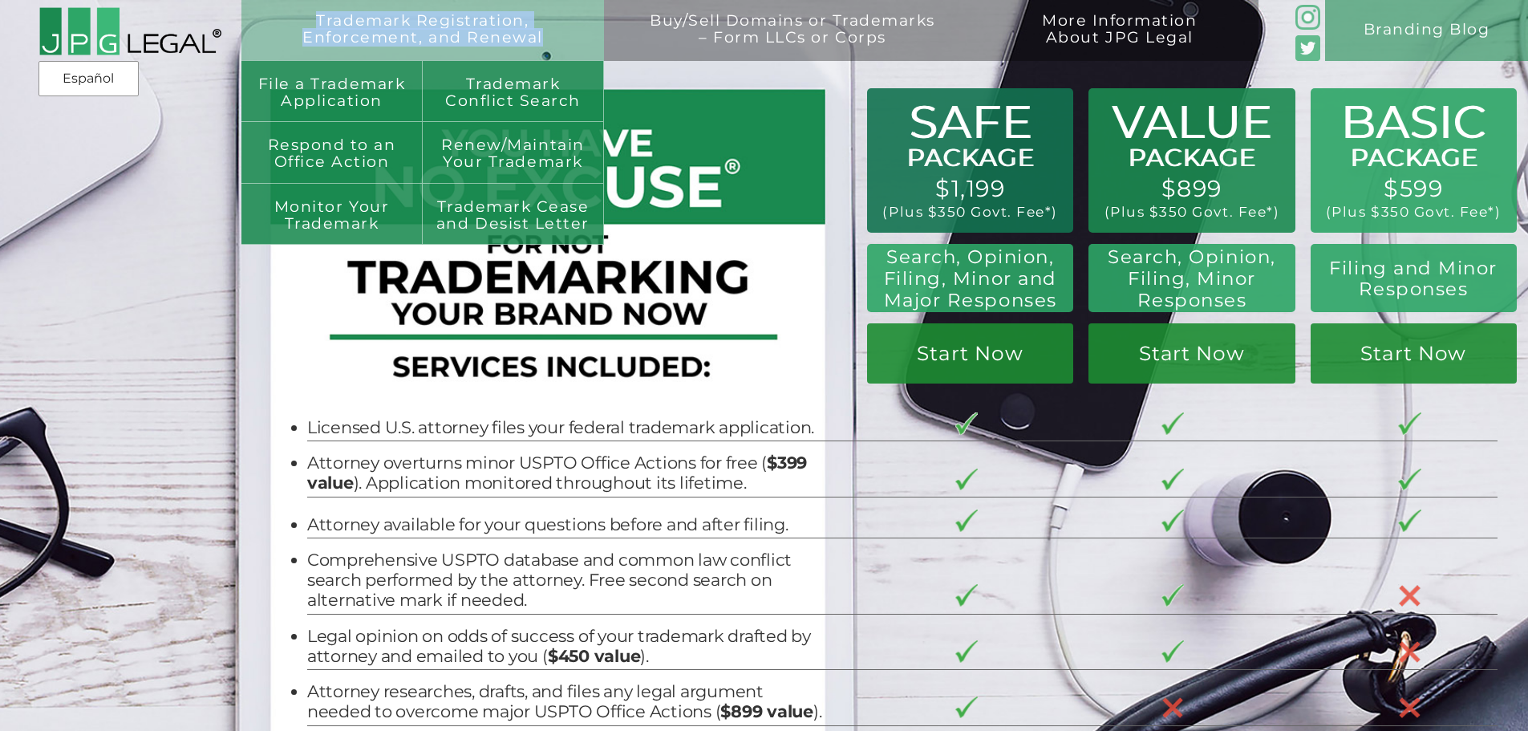
drag, startPoint x: 289, startPoint y: 12, endPoint x: 551, endPoint y: 38, distance: 263.6
click at [551, 38] on div "Trademark Registration, Enforcement, and Renewal" at bounding box center [422, 30] width 362 height 61
copy link "Trademark Registration, Enforcement, and Renewal"
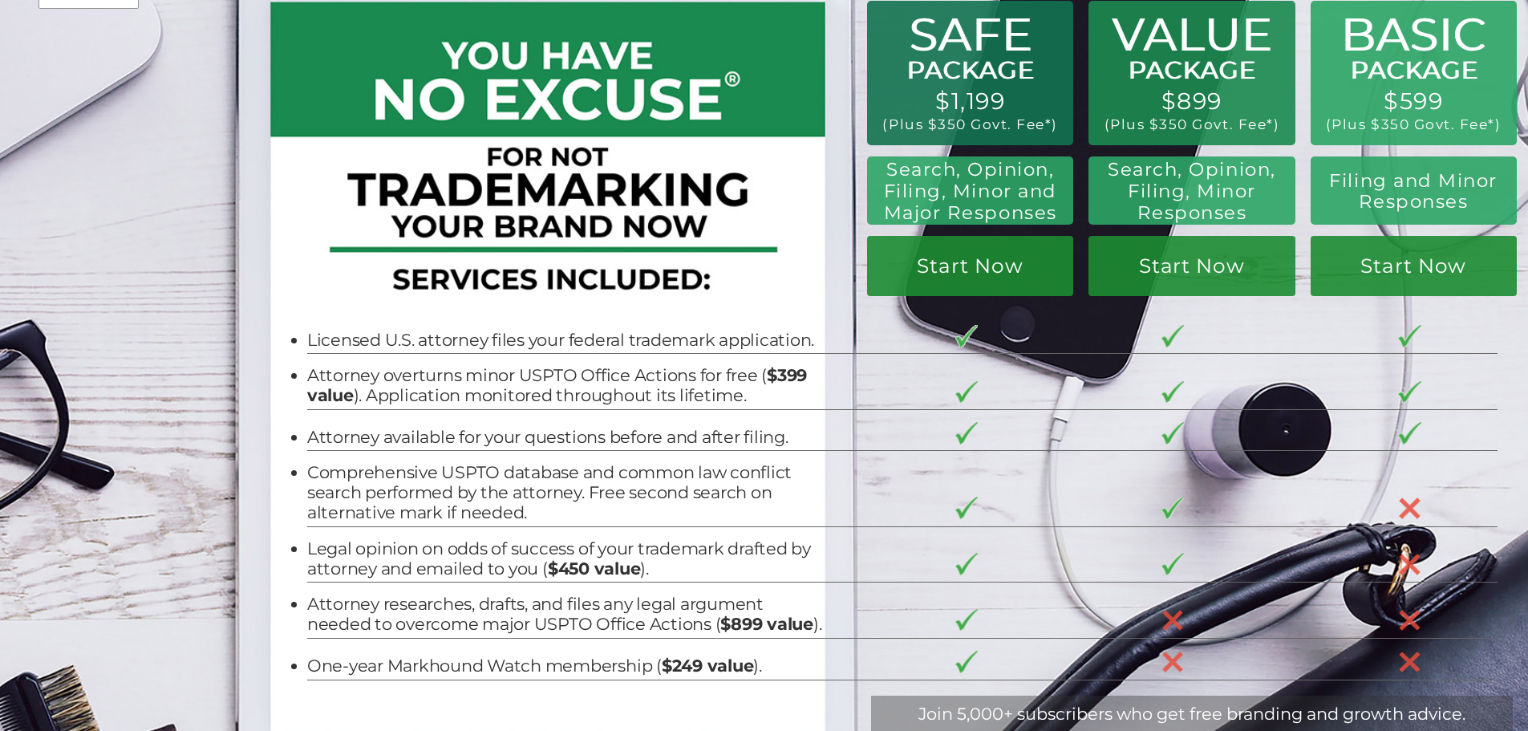
scroll to position [80, 0]
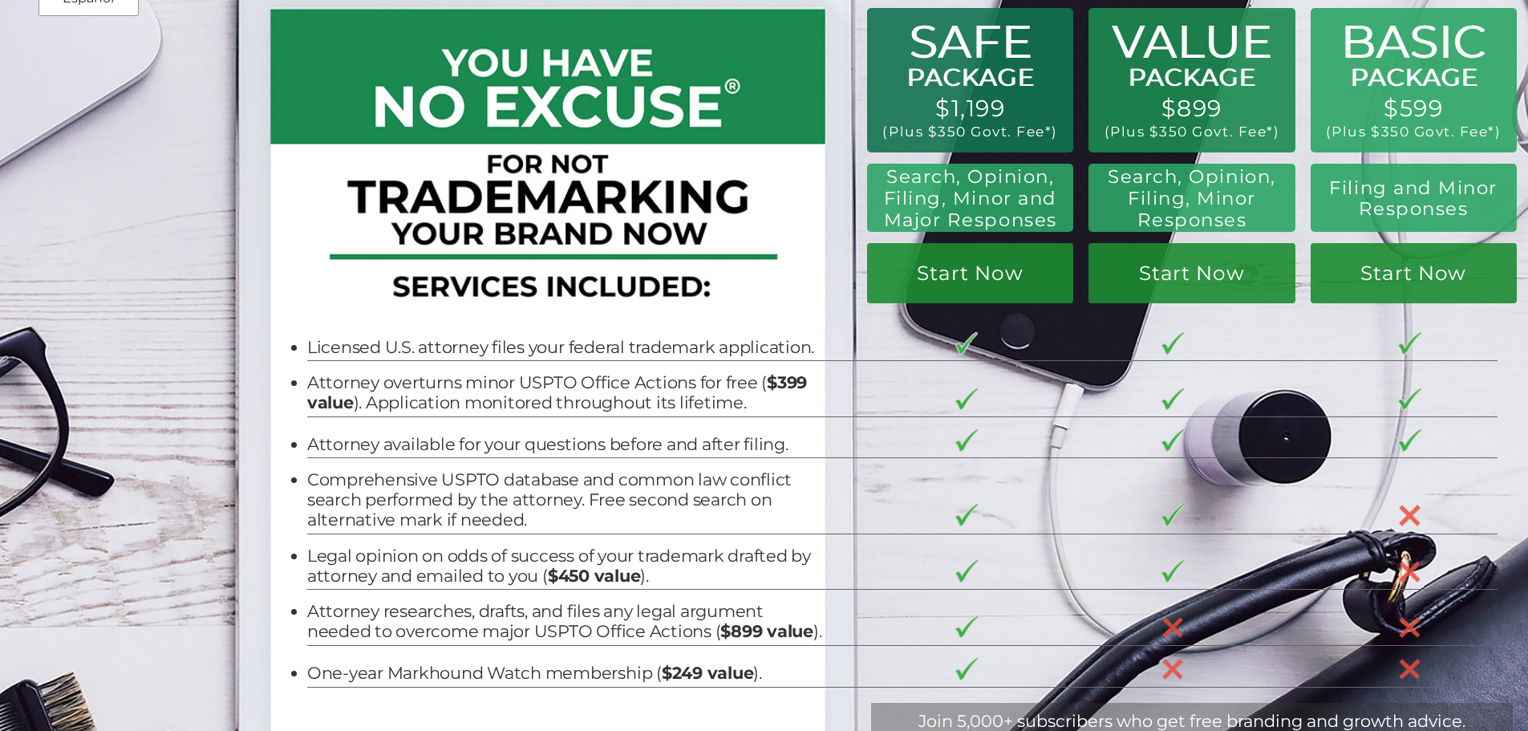
click at [518, 386] on li "Attorney overturns minor USPTO Office Actions for free ( $399 value ). Applicat…" at bounding box center [564, 393] width 515 height 40
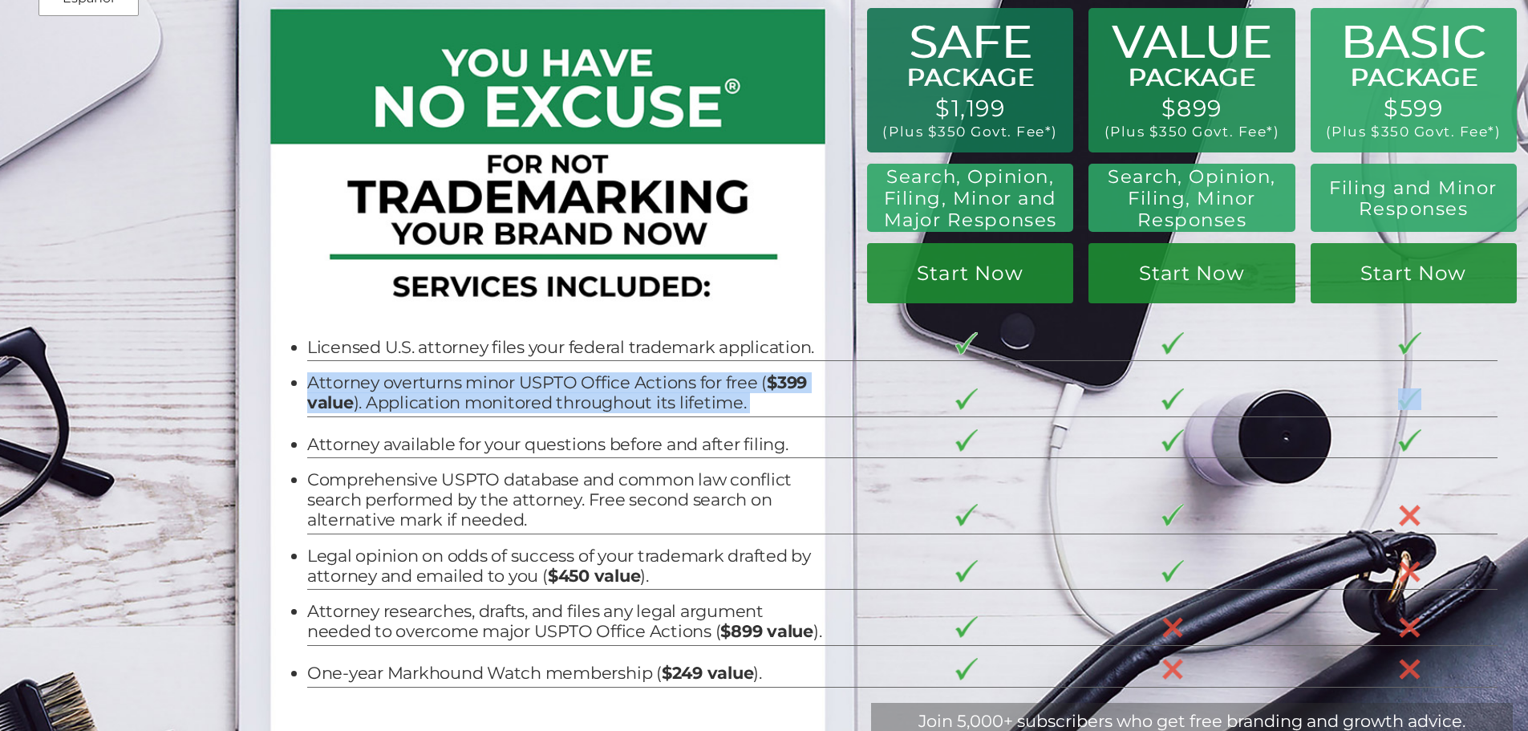
click at [518, 386] on li "Attorney overturns minor USPTO Office Actions for free ( $399 value ). Applicat…" at bounding box center [564, 393] width 515 height 40
click at [571, 413] on li "Attorney overturns minor USPTO Office Actions for free ( $399 value ). Applicat…" at bounding box center [564, 393] width 515 height 40
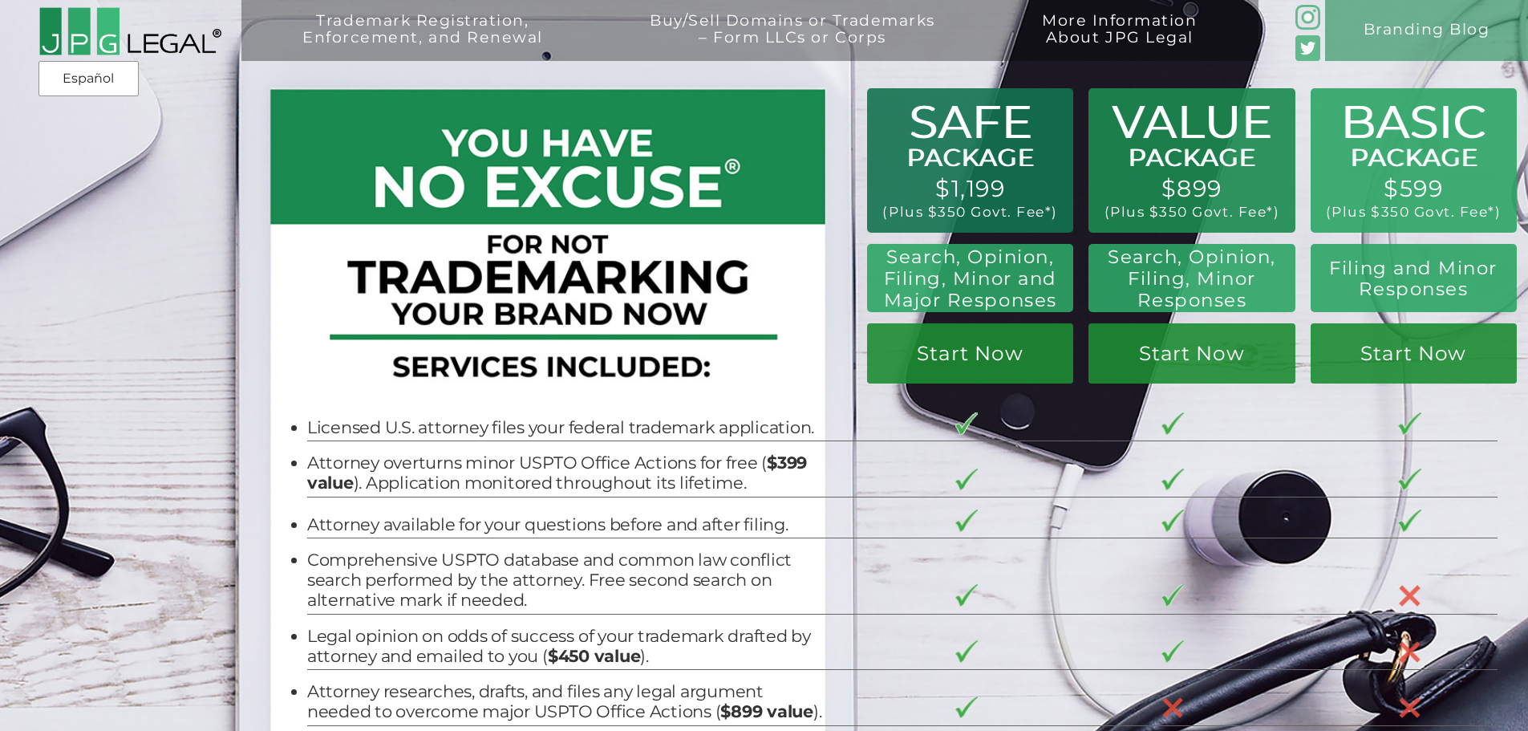
scroll to position [2520, 0]
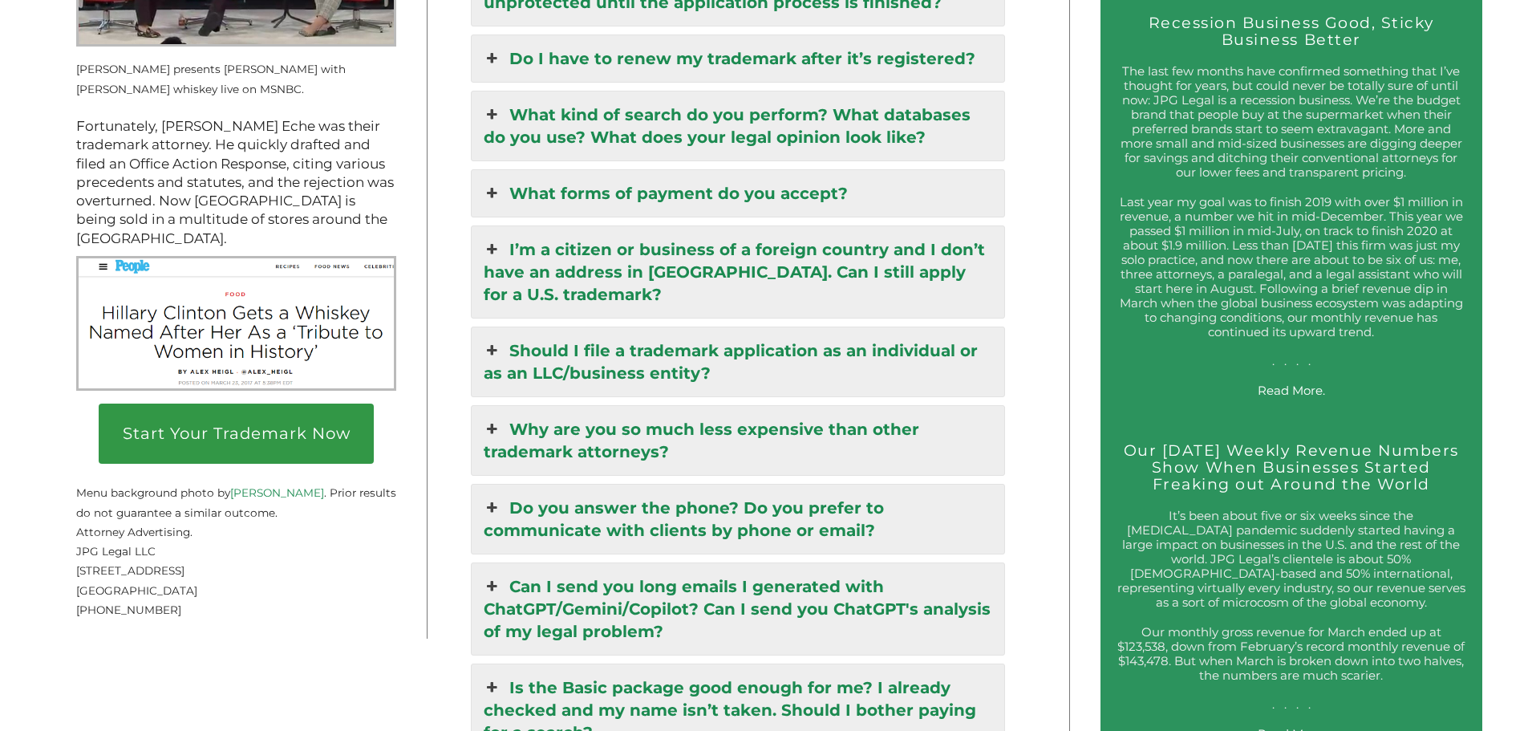
click at [140, 616] on span "[PHONE_NUMBER]" at bounding box center [128, 609] width 105 height 13
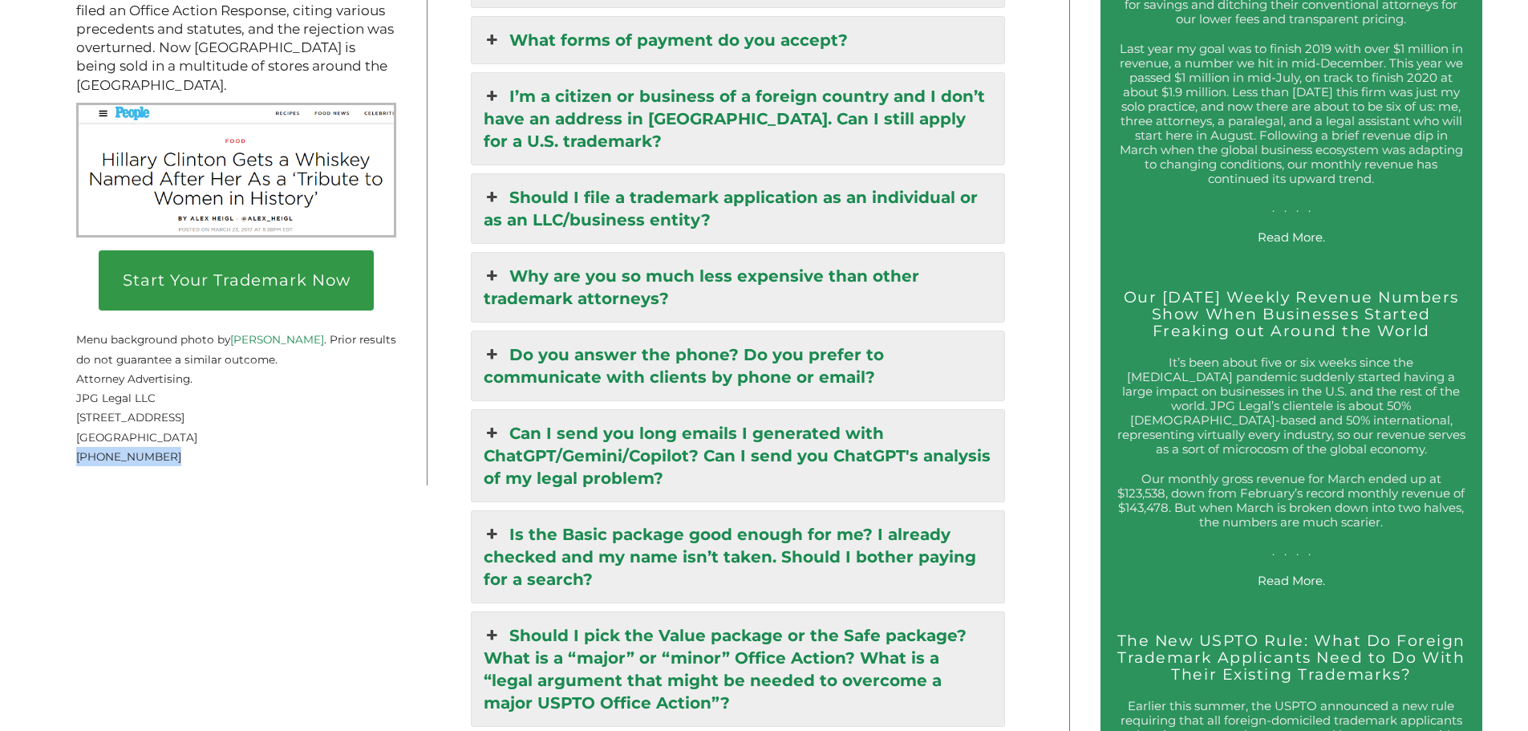
scroll to position [2760, 0]
